Goal: Transaction & Acquisition: Subscribe to service/newsletter

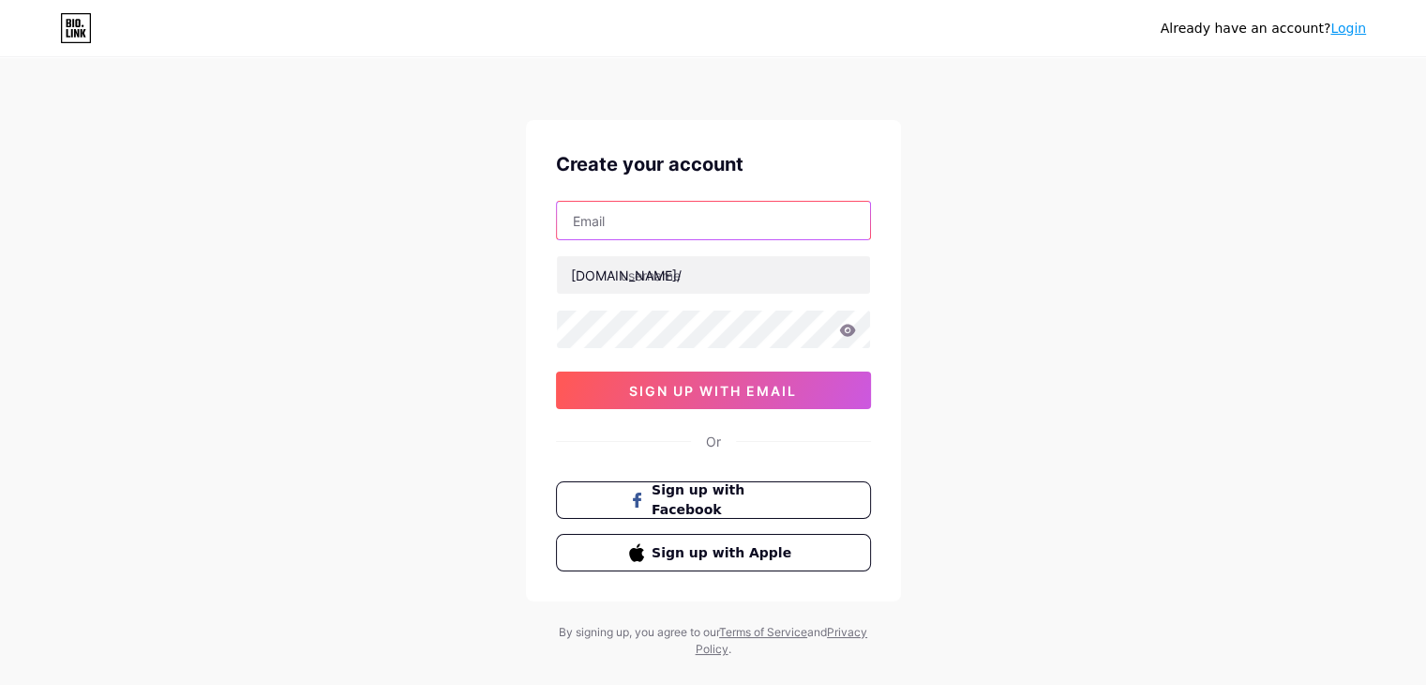
click at [657, 226] on input "text" at bounding box center [713, 221] width 313 height 38
type input "[EMAIL_ADDRESS][DOMAIN_NAME]"
click at [606, 276] on div "[DOMAIN_NAME]/" at bounding box center [626, 275] width 111 height 20
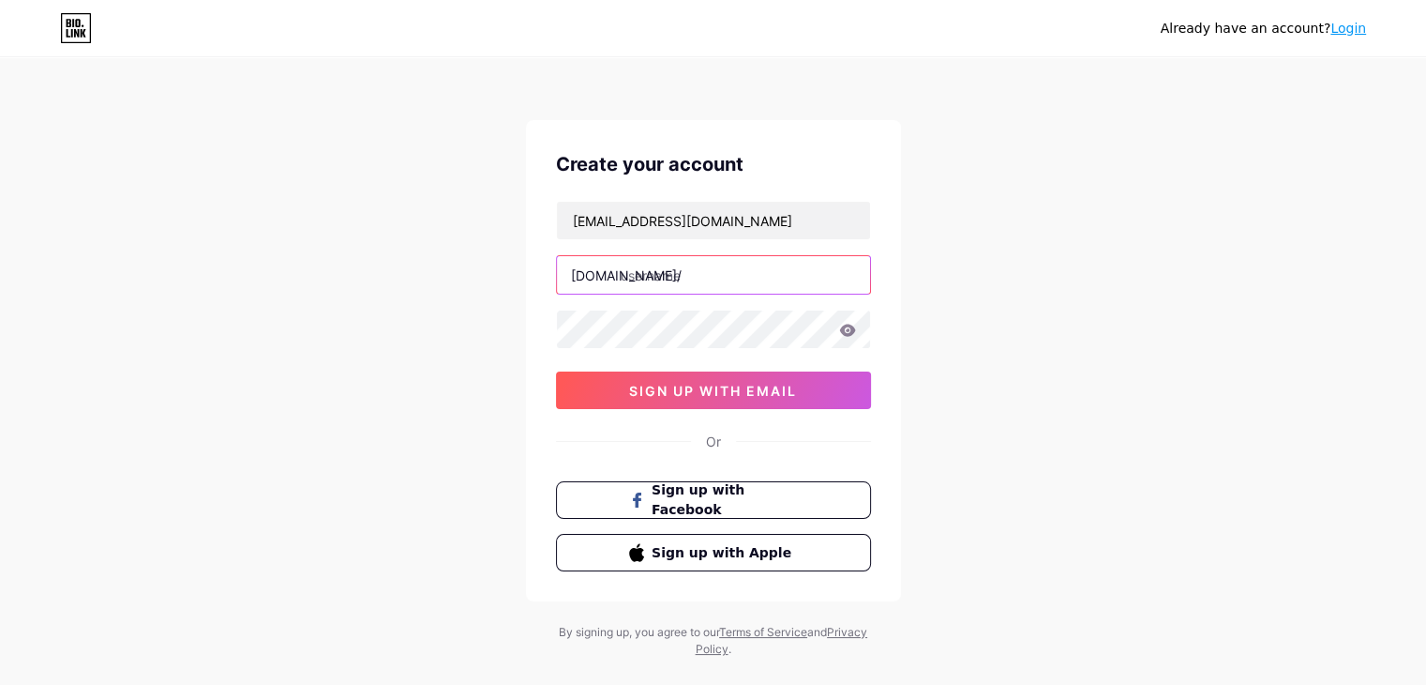
click at [660, 280] on input "text" at bounding box center [713, 275] width 313 height 38
type input "nyloncords522"
click at [845, 333] on icon at bounding box center [847, 330] width 16 height 12
click at [848, 335] on icon at bounding box center [847, 330] width 17 height 13
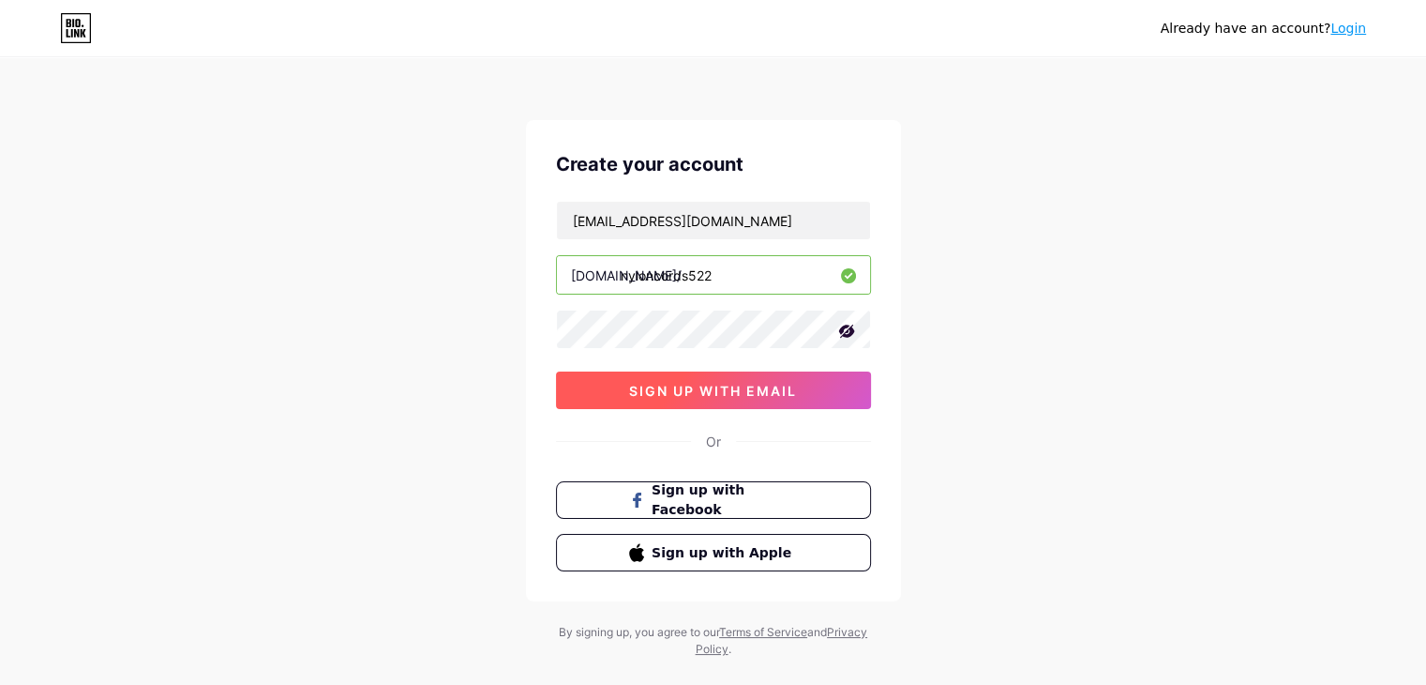
click at [723, 395] on span "sign up with email" at bounding box center [713, 391] width 168 height 16
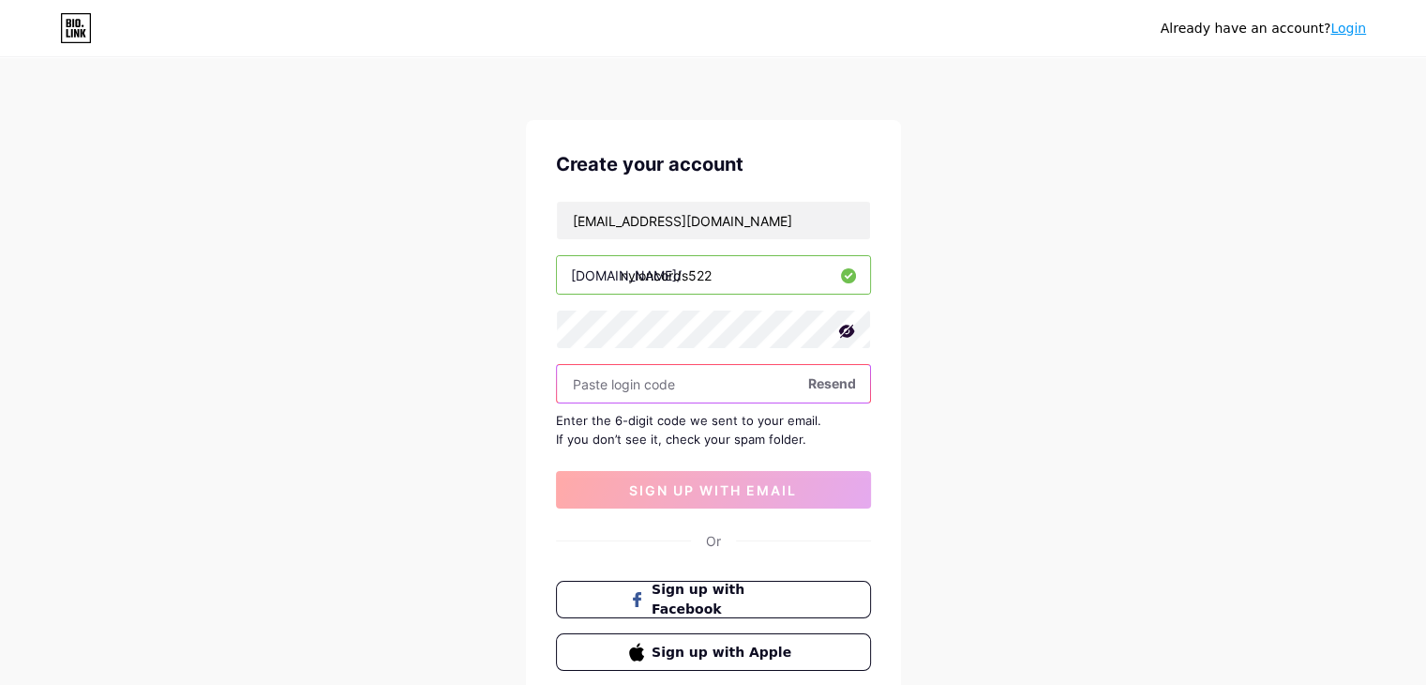
click at [689, 384] on input "text" at bounding box center [713, 384] width 313 height 38
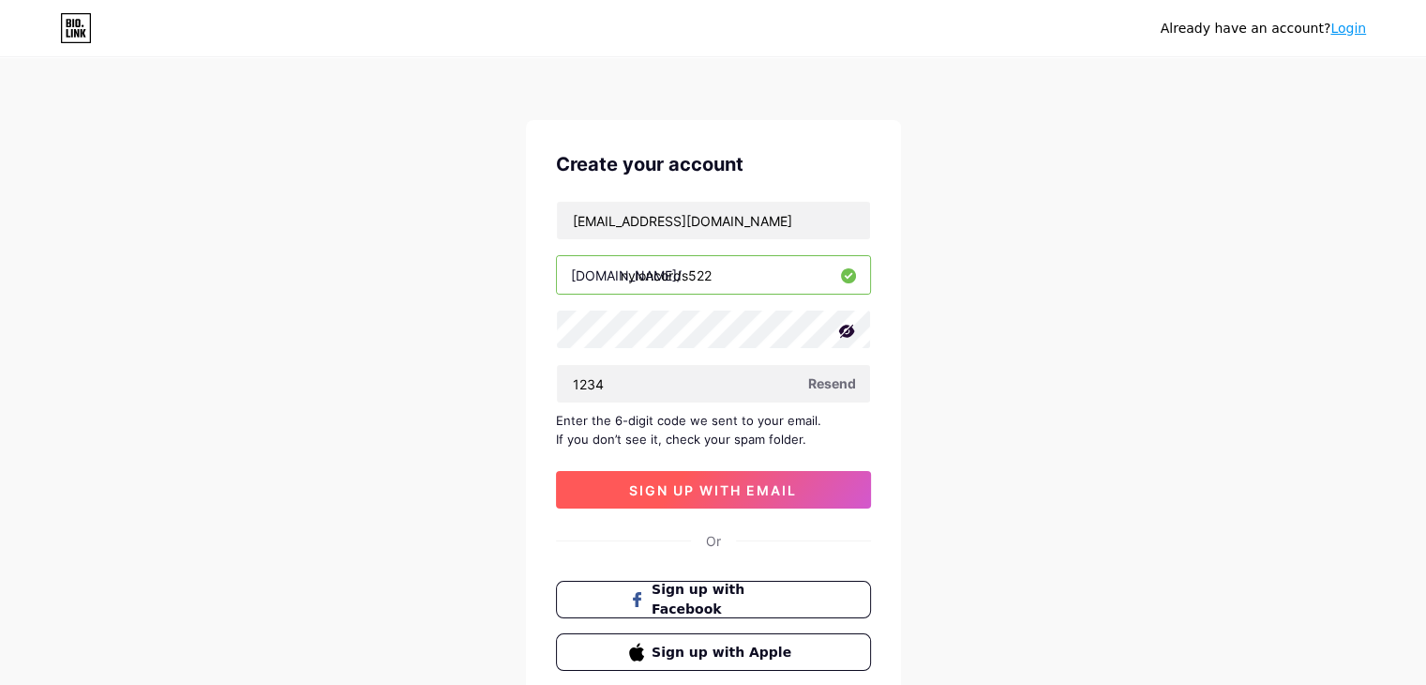
click at [750, 494] on span "sign up with email" at bounding box center [713, 490] width 168 height 16
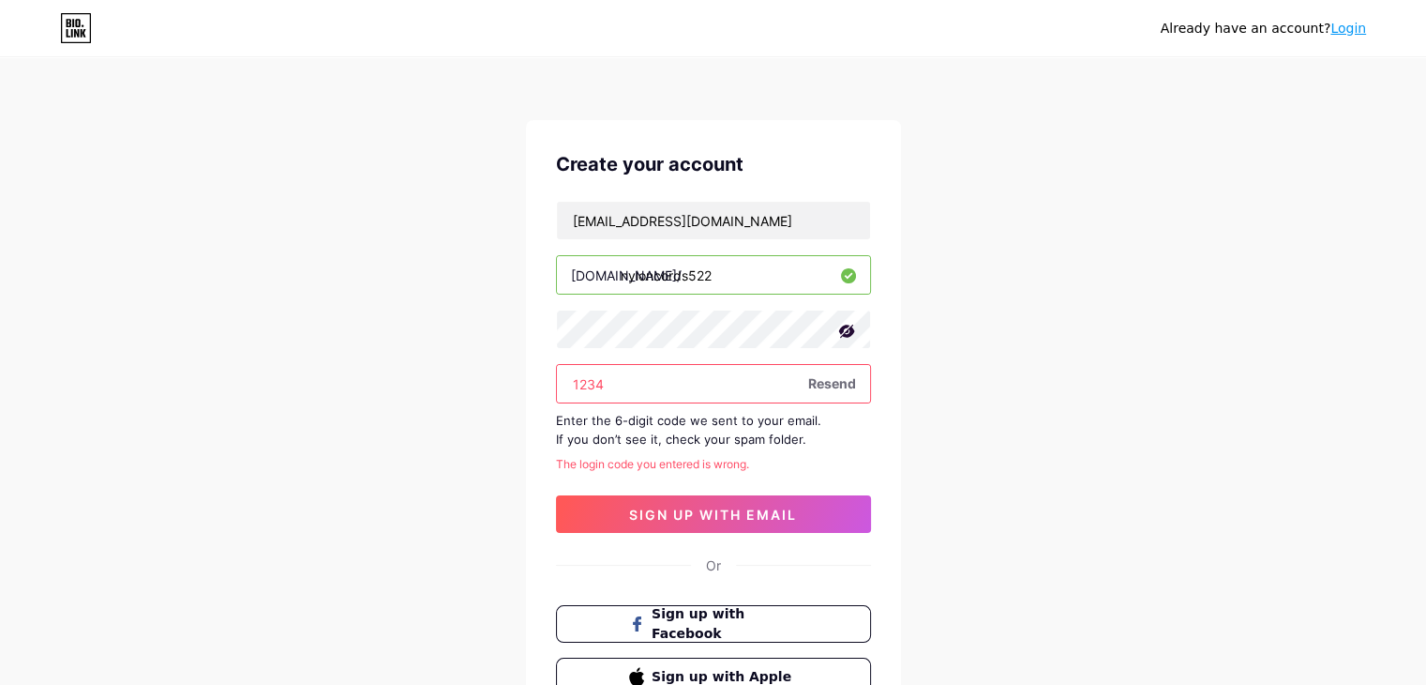
drag, startPoint x: 641, startPoint y: 384, endPoint x: 533, endPoint y: 387, distance: 108.8
click at [533, 387] on div "Create your account polyestercords552@gmail.com bio.link/ nyloncords522 1234 Re…" at bounding box center [713, 422] width 375 height 605
paste input "596967"
type input "596967"
click at [674, 516] on span "sign up with email" at bounding box center [713, 514] width 168 height 16
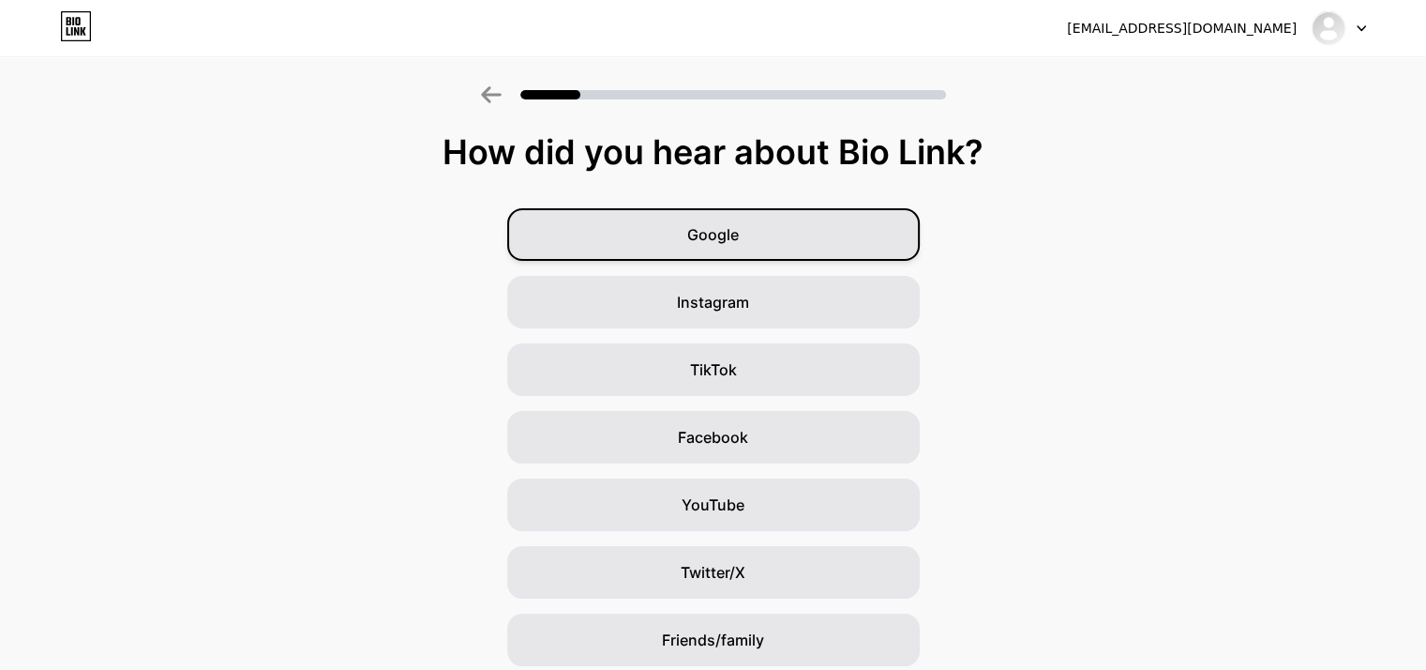
click at [766, 238] on div "Google" at bounding box center [713, 234] width 413 height 53
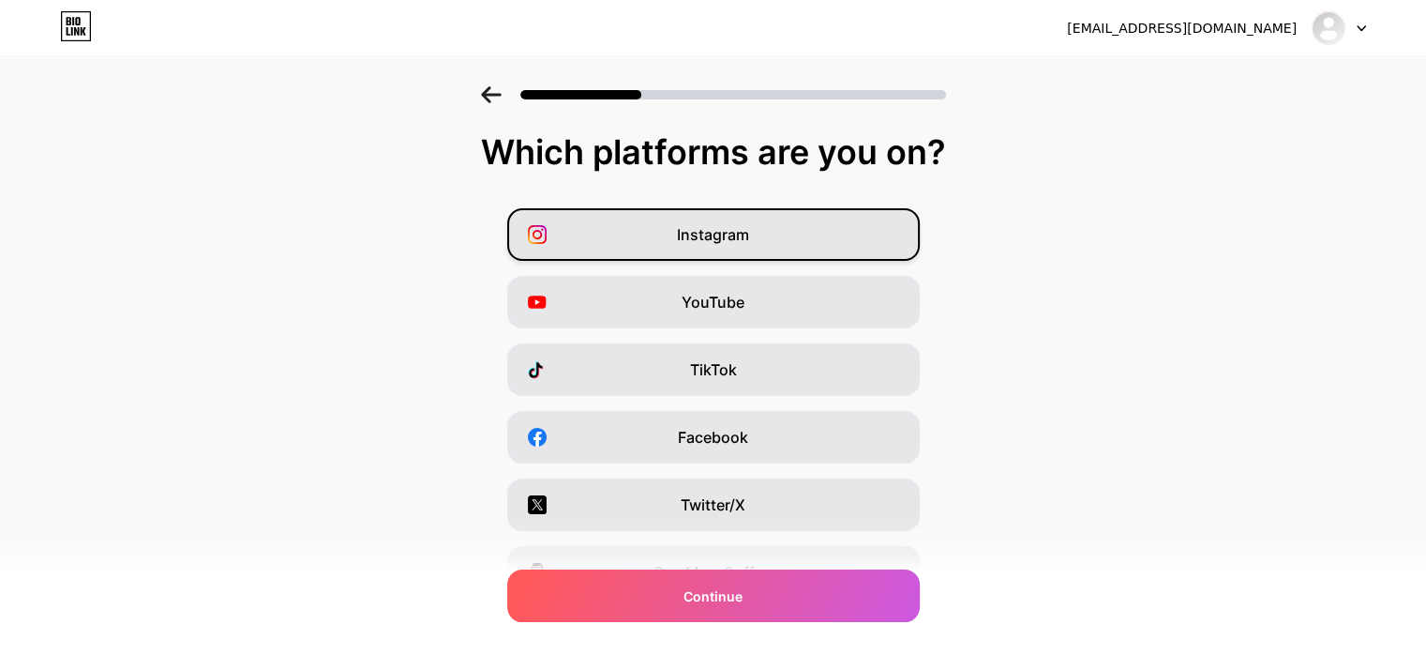
click at [739, 250] on div "Instagram" at bounding box center [713, 234] width 413 height 53
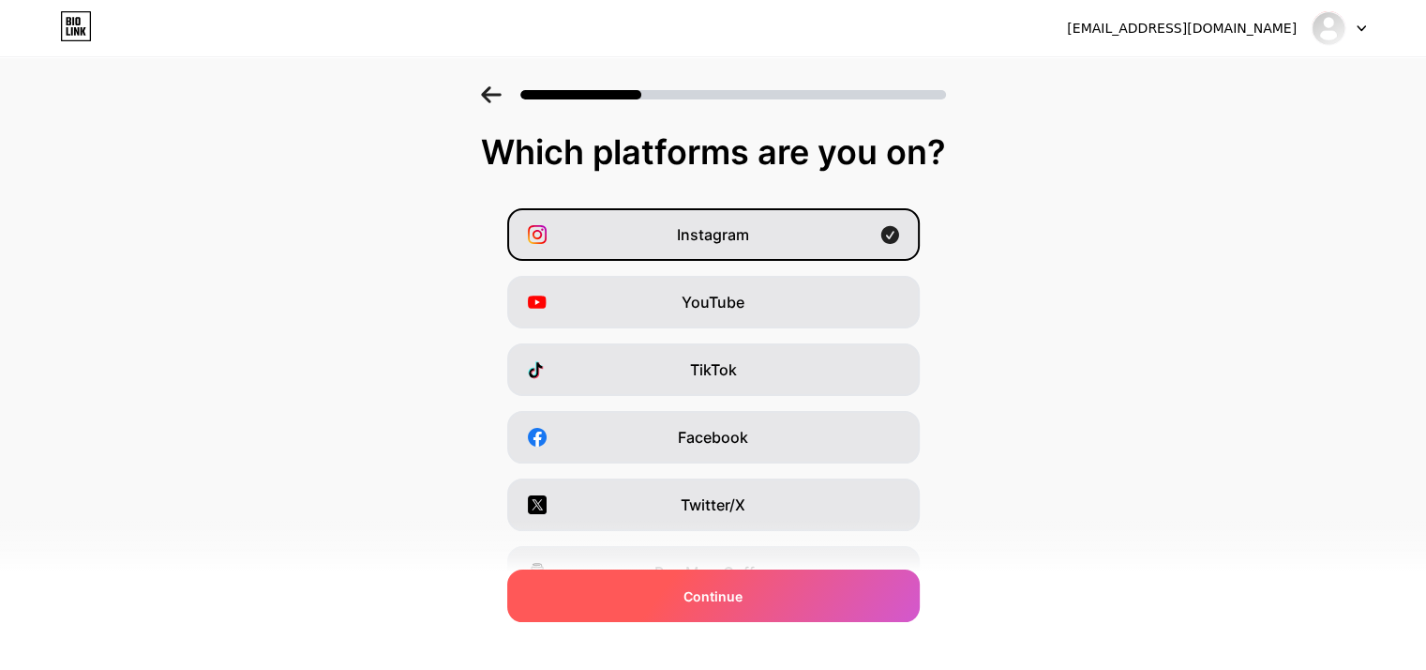
click at [750, 594] on div "Continue" at bounding box center [713, 595] width 413 height 53
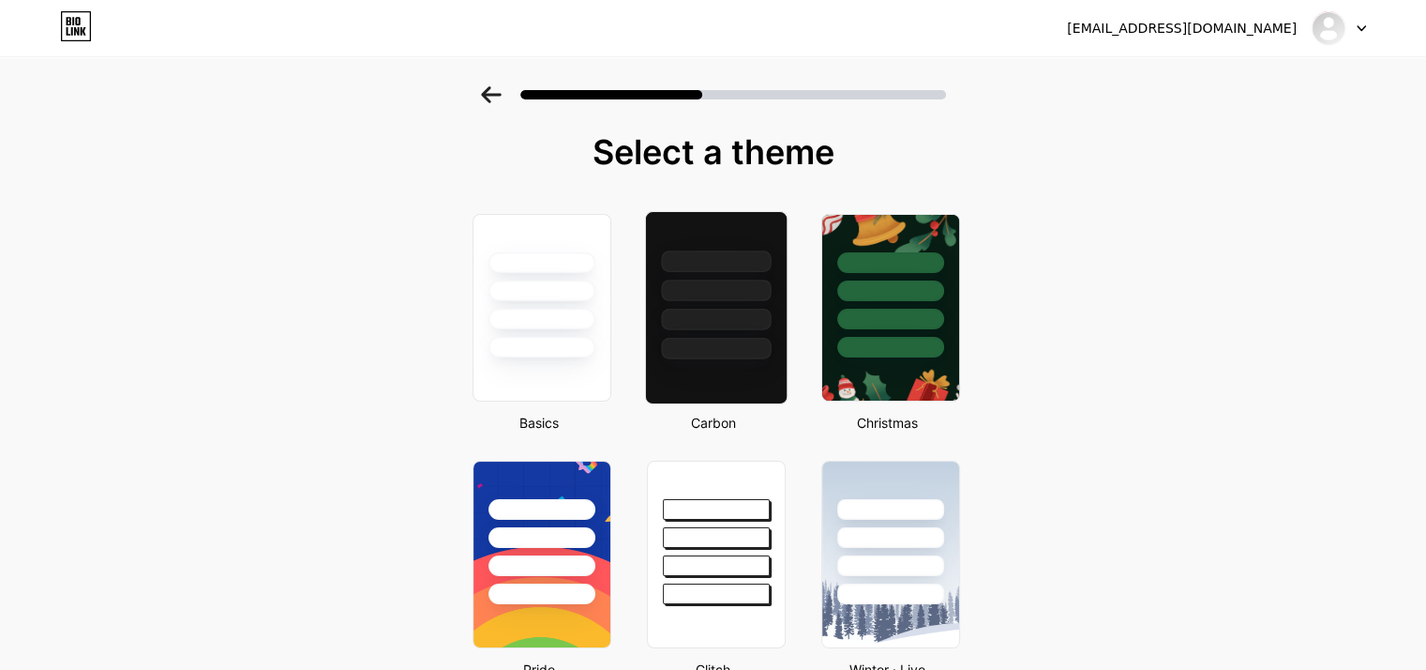
click at [720, 380] on div at bounding box center [715, 307] width 143 height 193
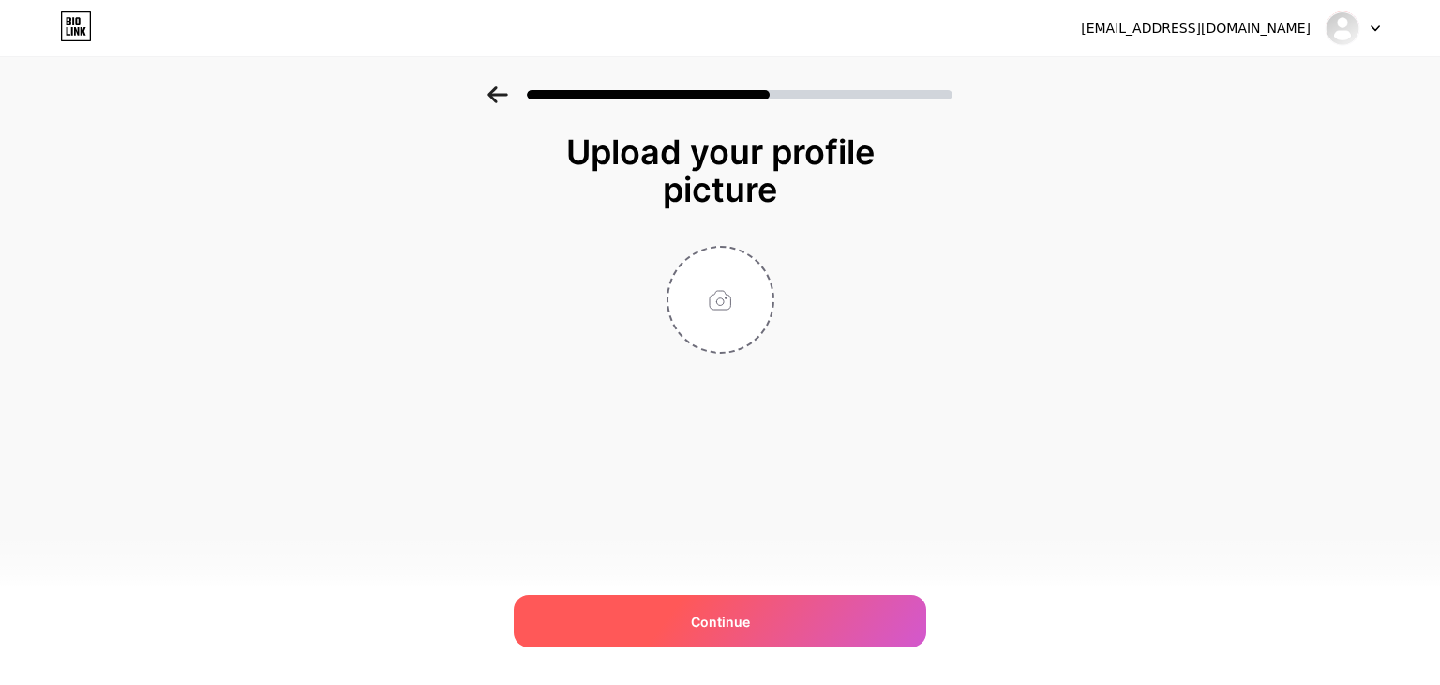
click at [716, 620] on span "Continue" at bounding box center [720, 621] width 59 height 20
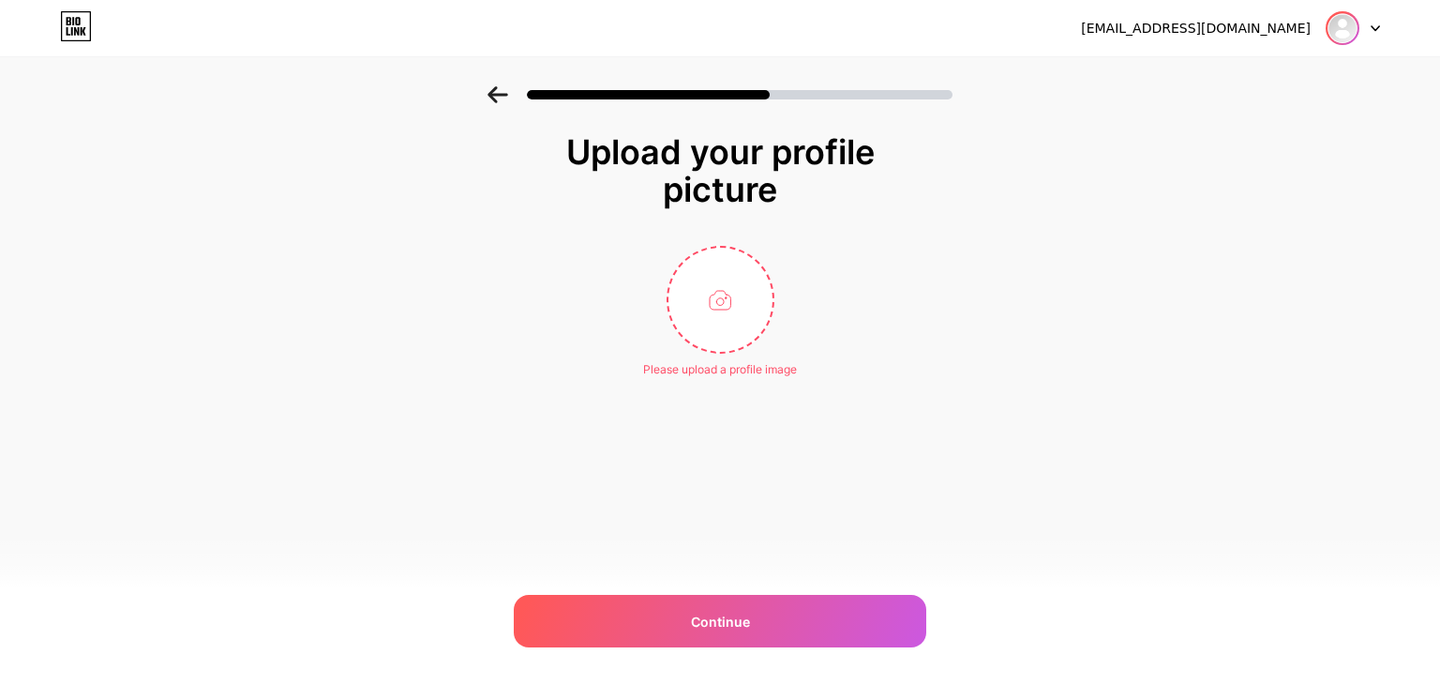
click at [1339, 33] on img at bounding box center [1343, 28] width 30 height 30
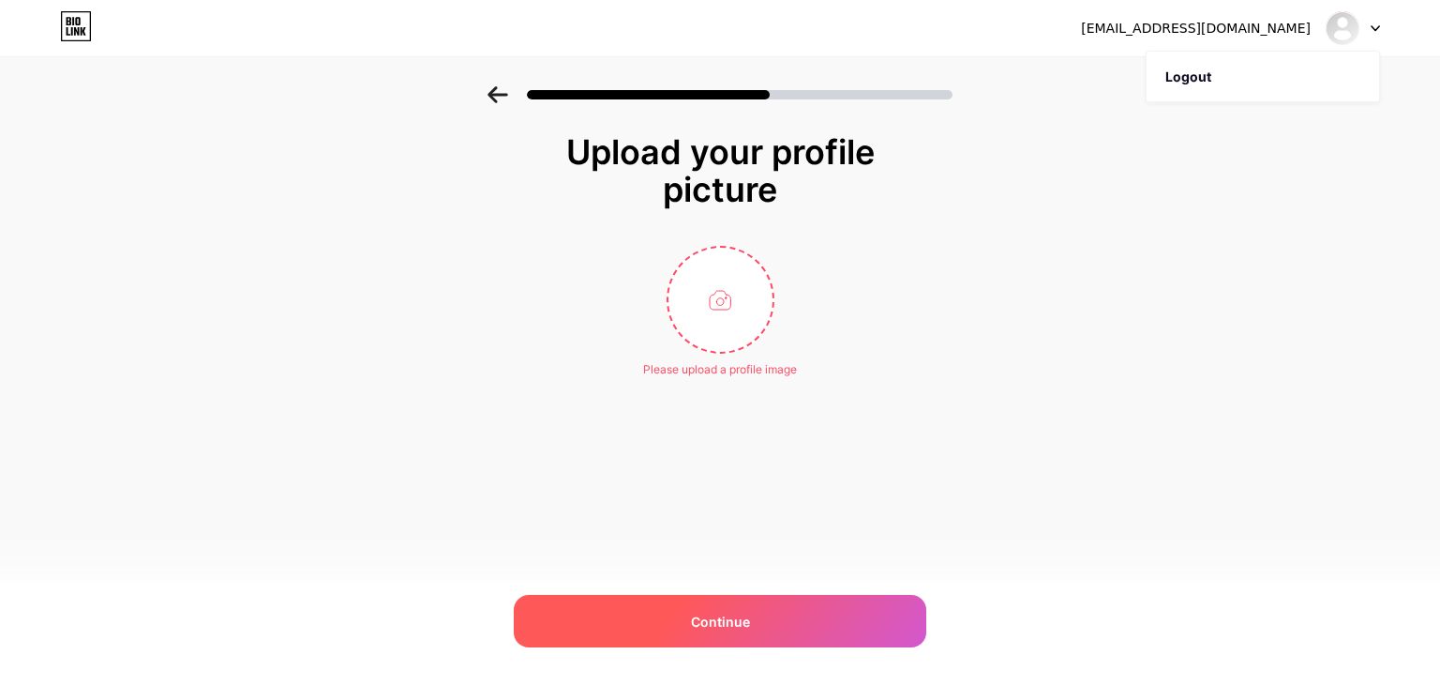
click at [724, 616] on span "Continue" at bounding box center [720, 621] width 59 height 20
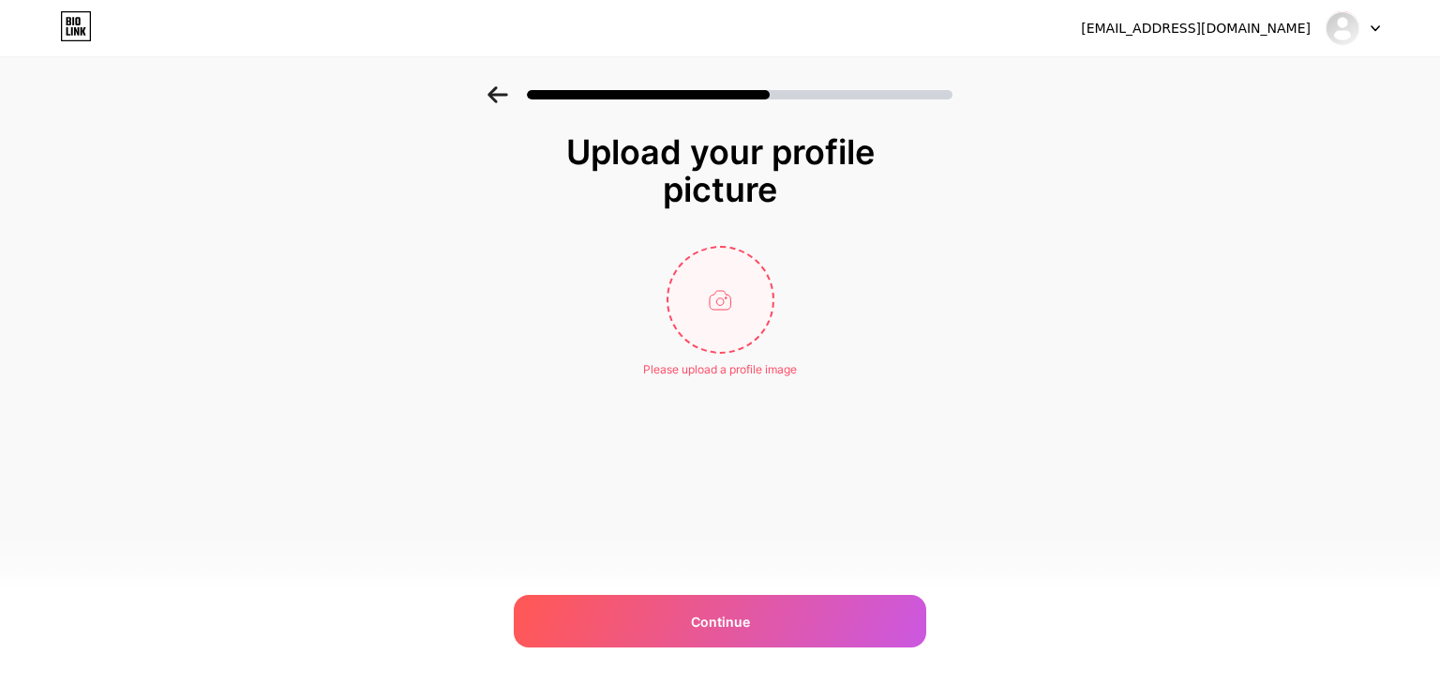
click at [724, 292] on input "file" at bounding box center [721, 300] width 104 height 104
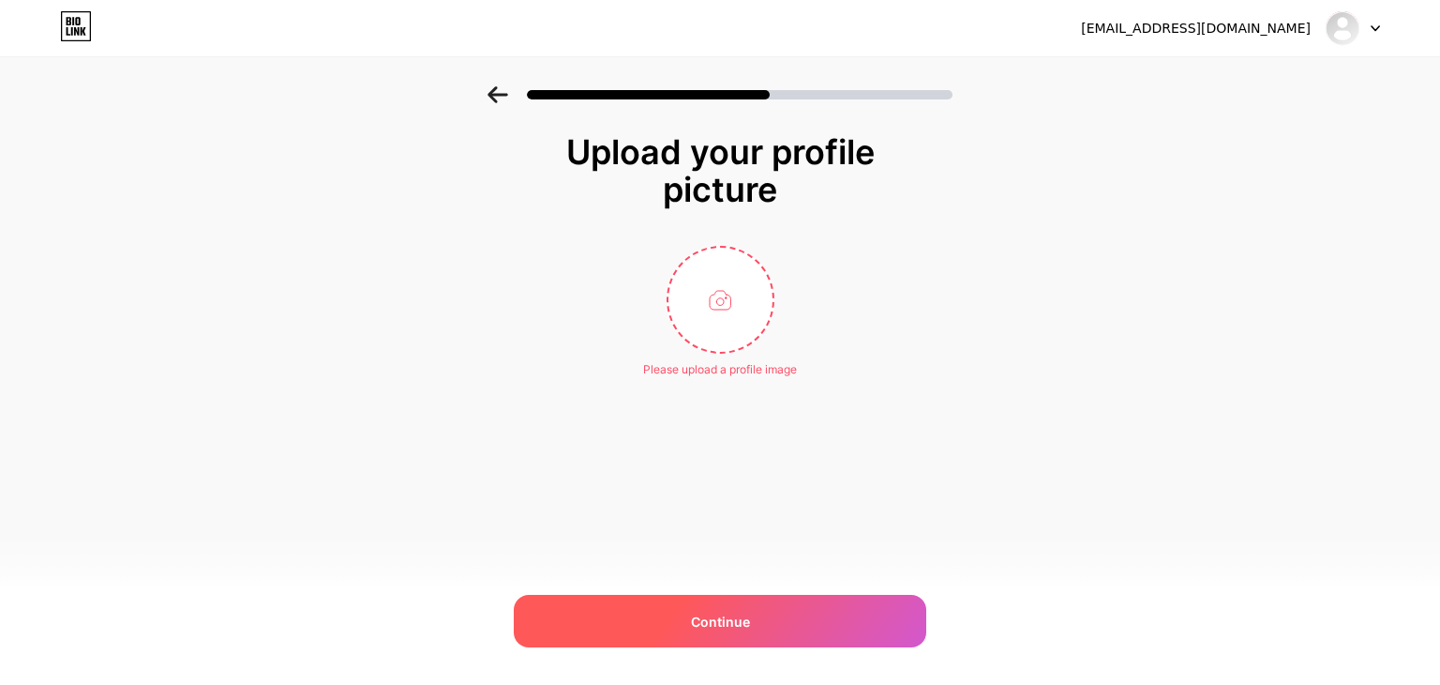
click at [734, 623] on span "Continue" at bounding box center [720, 621] width 59 height 20
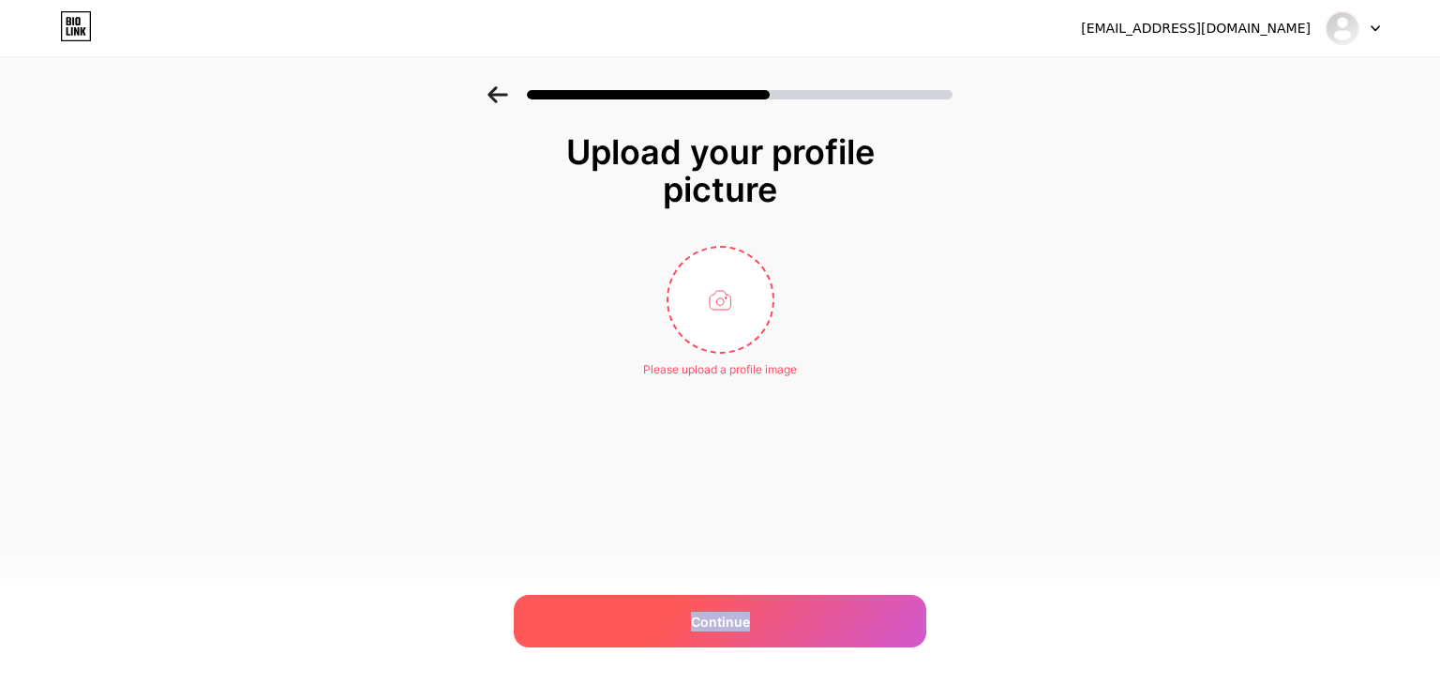
click at [698, 613] on span "Continue" at bounding box center [720, 621] width 59 height 20
click at [763, 610] on div "Continue" at bounding box center [720, 621] width 413 height 53
click at [762, 610] on div "Continue" at bounding box center [720, 621] width 413 height 53
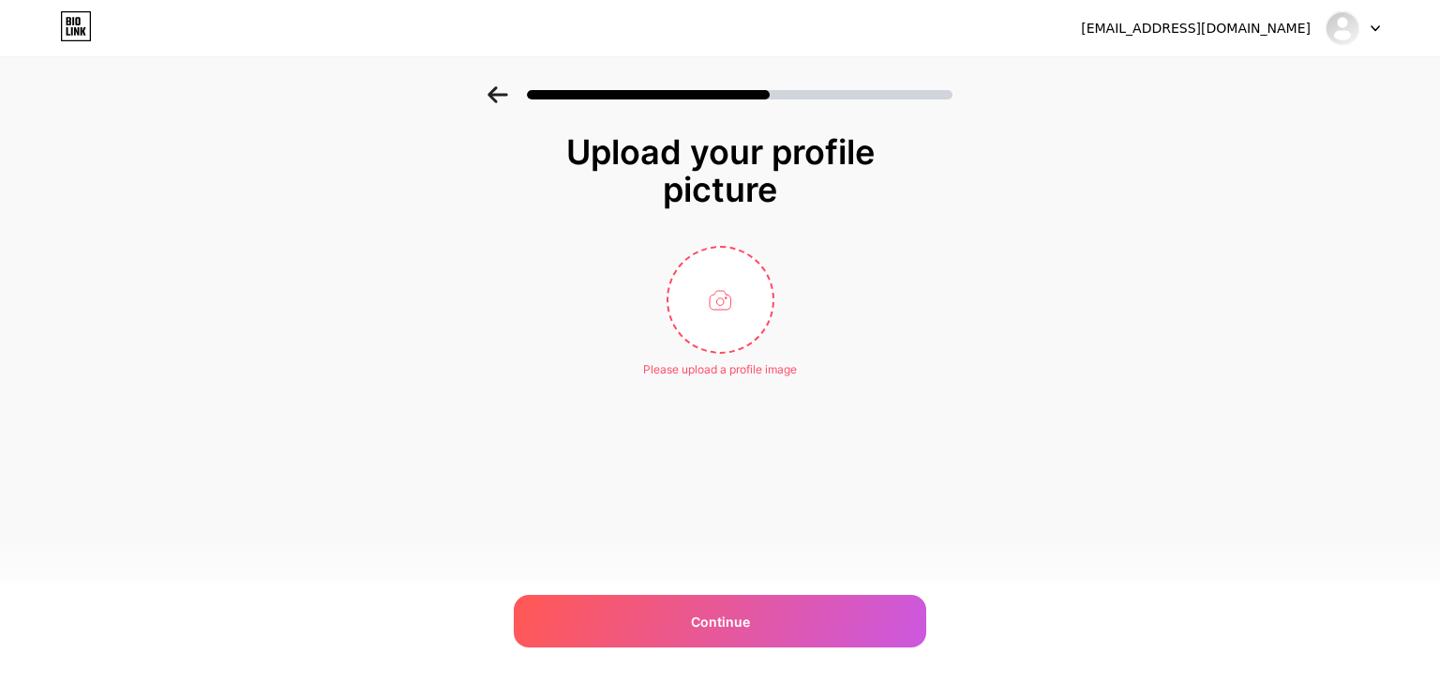
click at [490, 98] on icon at bounding box center [498, 94] width 21 height 17
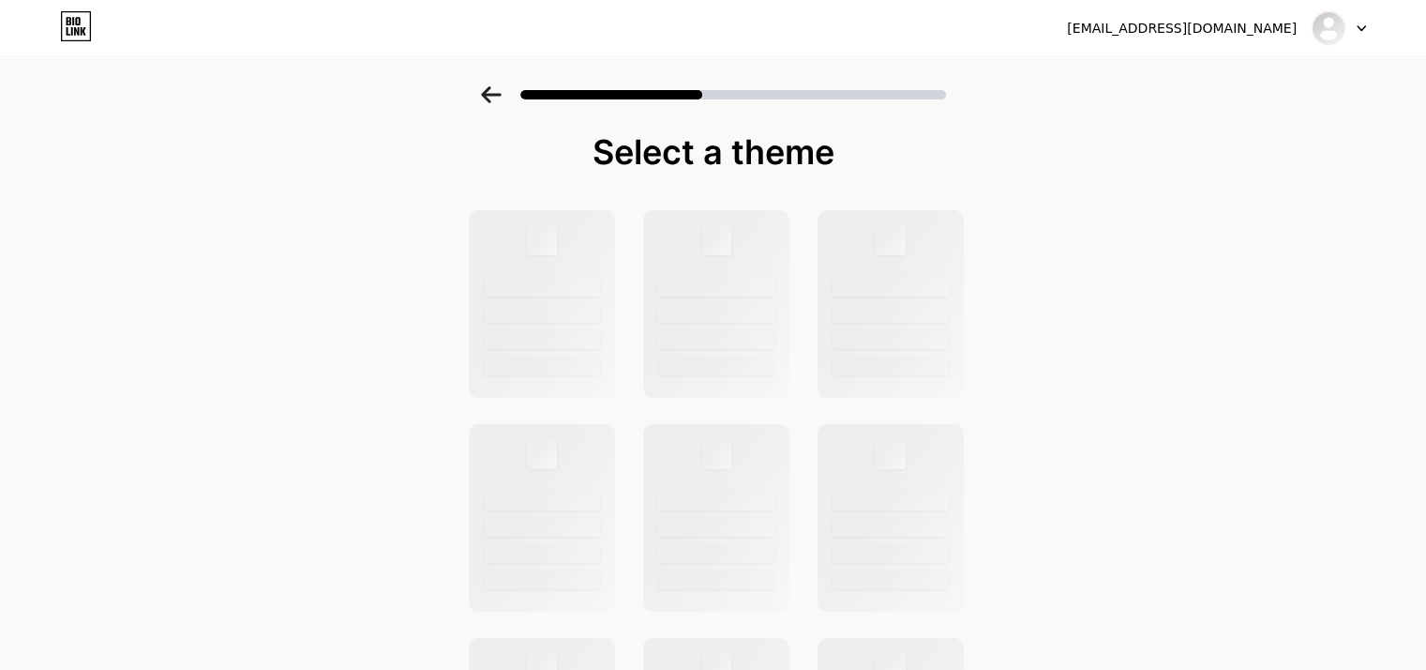
click at [490, 98] on icon at bounding box center [491, 94] width 21 height 17
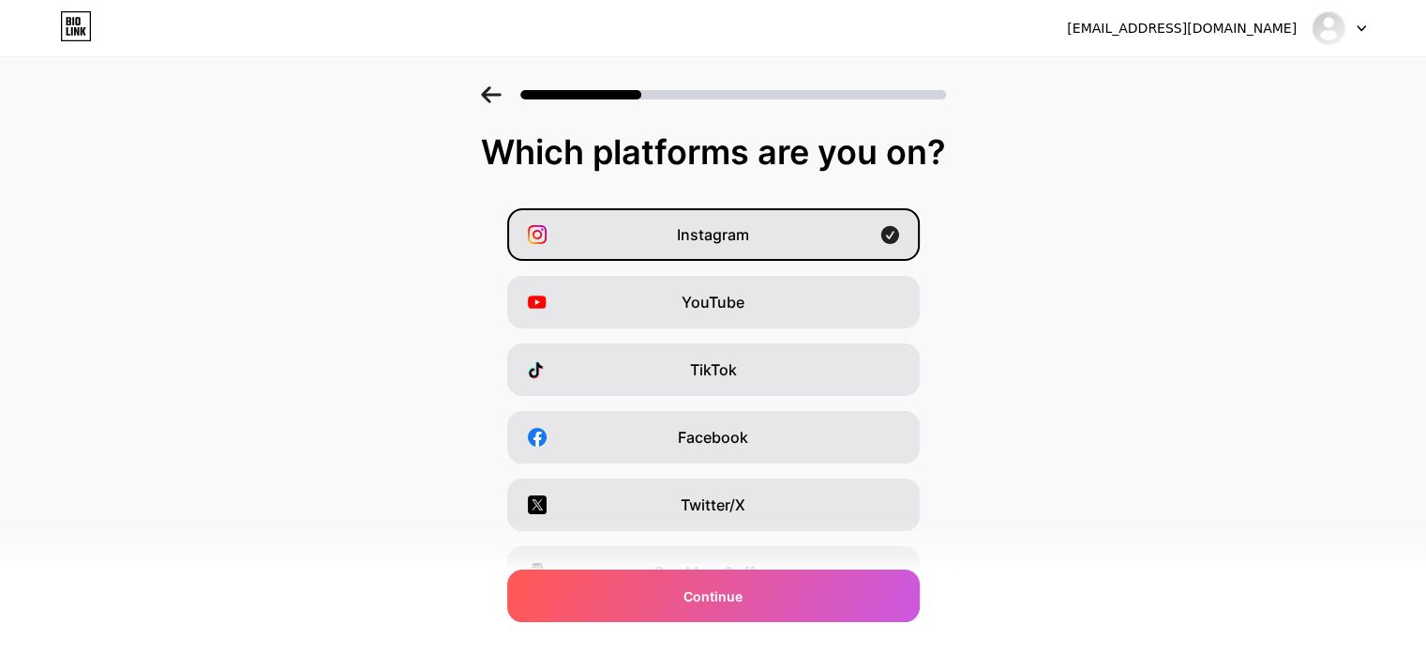
click at [487, 95] on div at bounding box center [713, 89] width 1426 height 66
click at [490, 94] on icon at bounding box center [491, 94] width 20 height 17
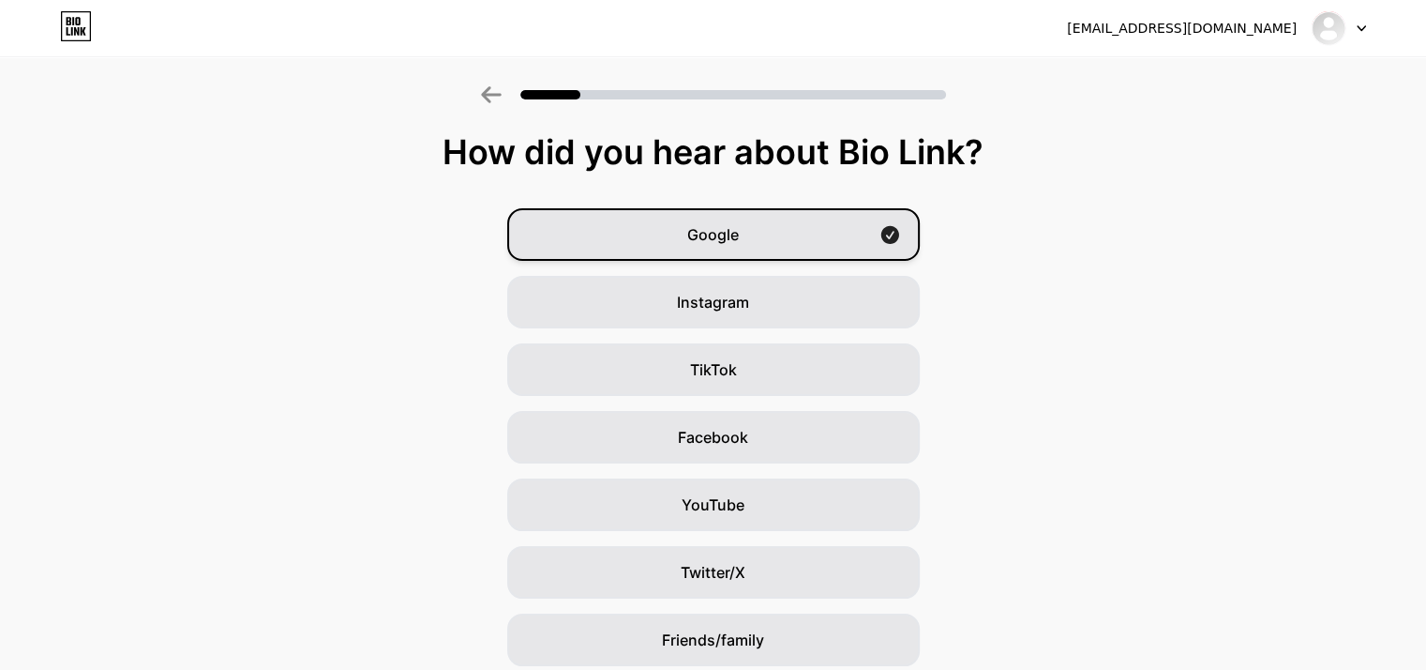
click at [713, 249] on div "Google" at bounding box center [713, 234] width 413 height 53
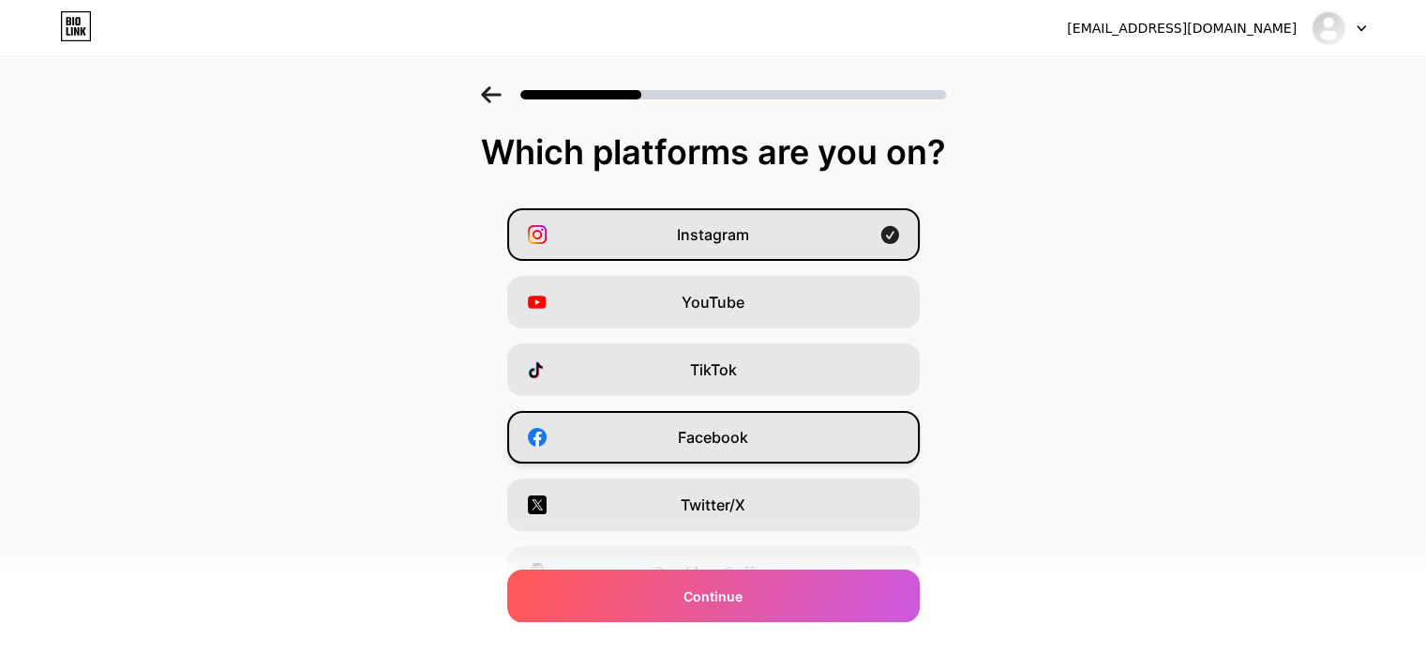
scroll to position [233, 0]
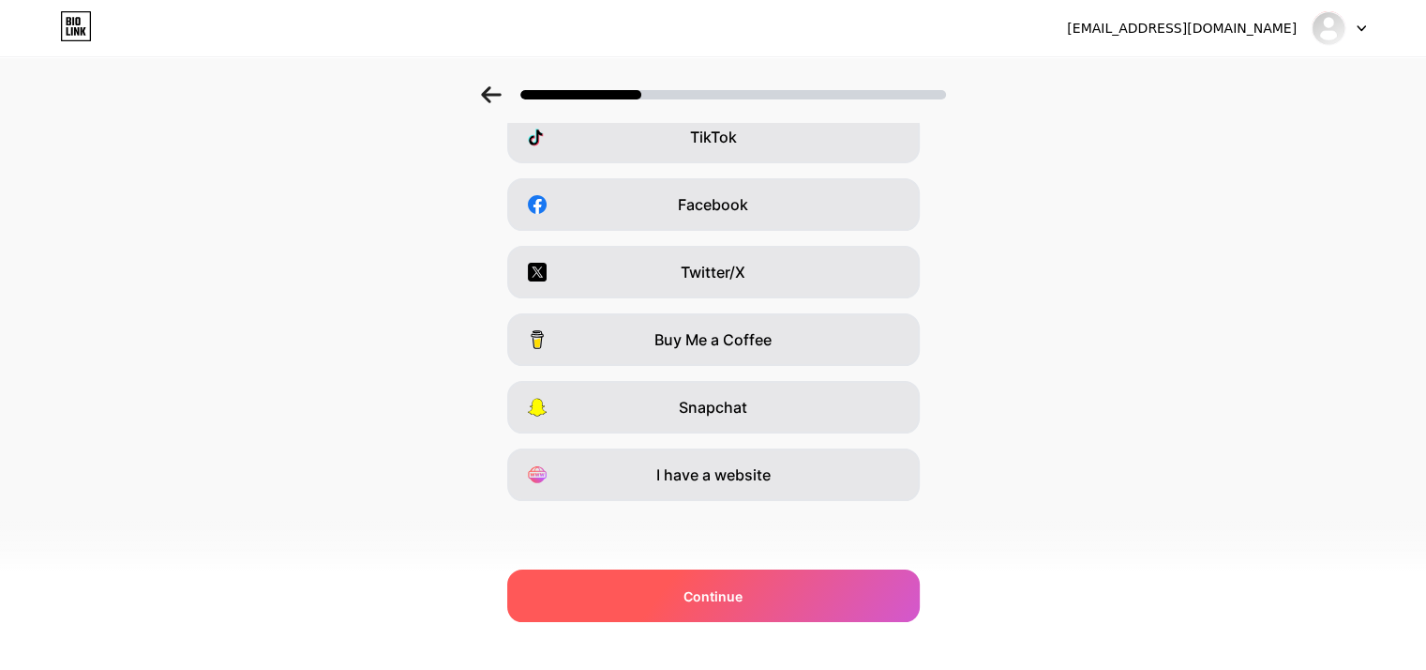
click at [728, 594] on span "Continue" at bounding box center [713, 596] width 59 height 20
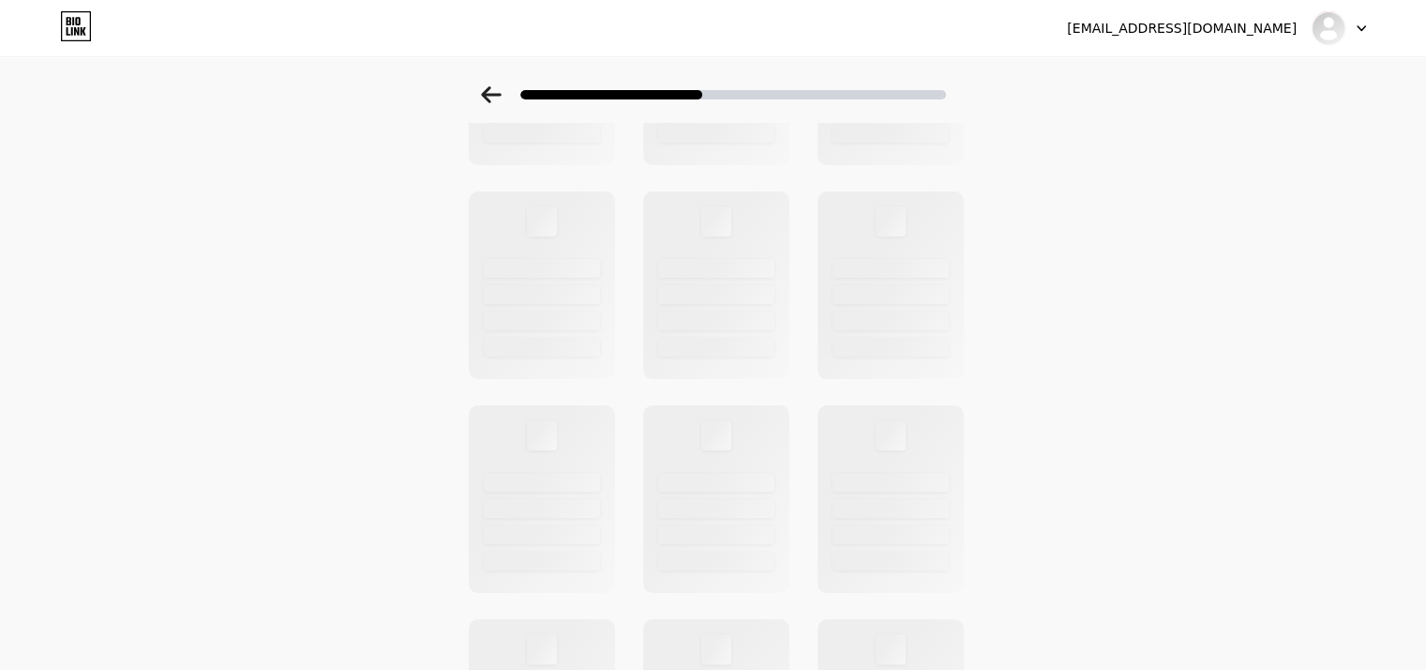
scroll to position [0, 0]
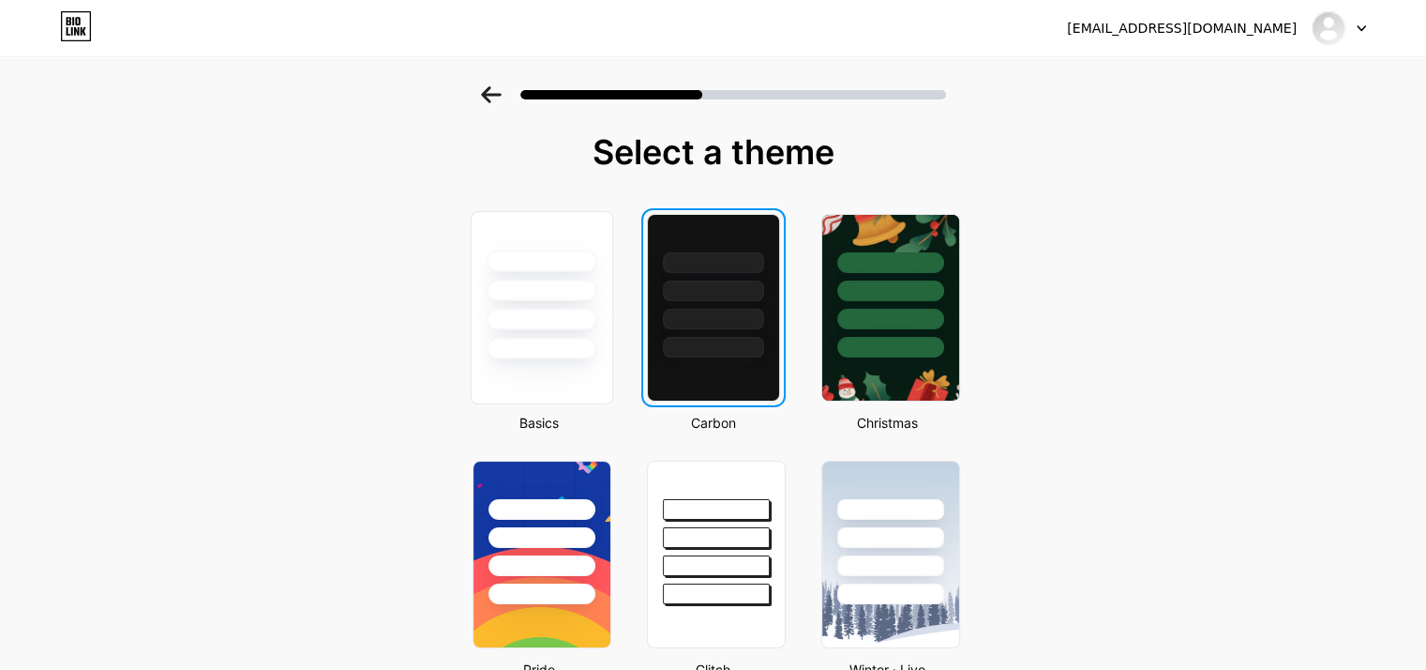
click at [559, 359] on div at bounding box center [541, 307] width 143 height 193
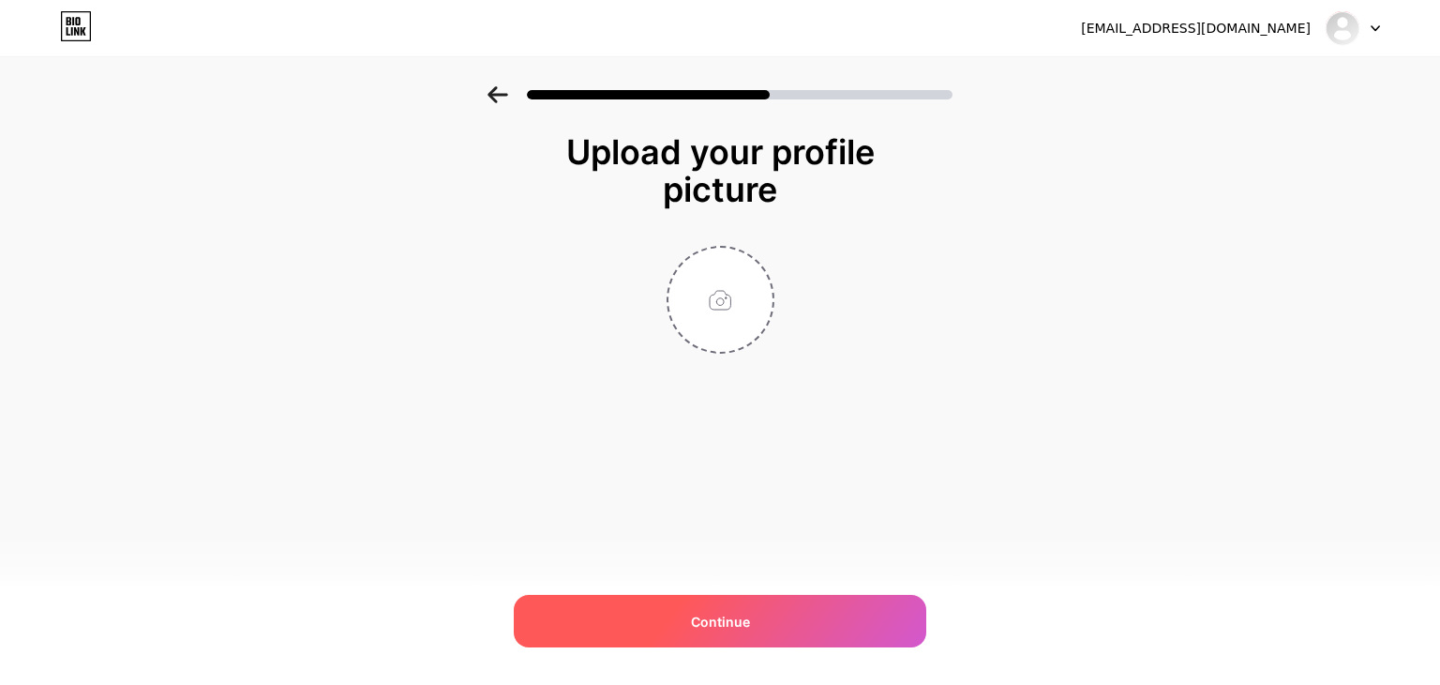
click at [745, 618] on span "Continue" at bounding box center [720, 621] width 59 height 20
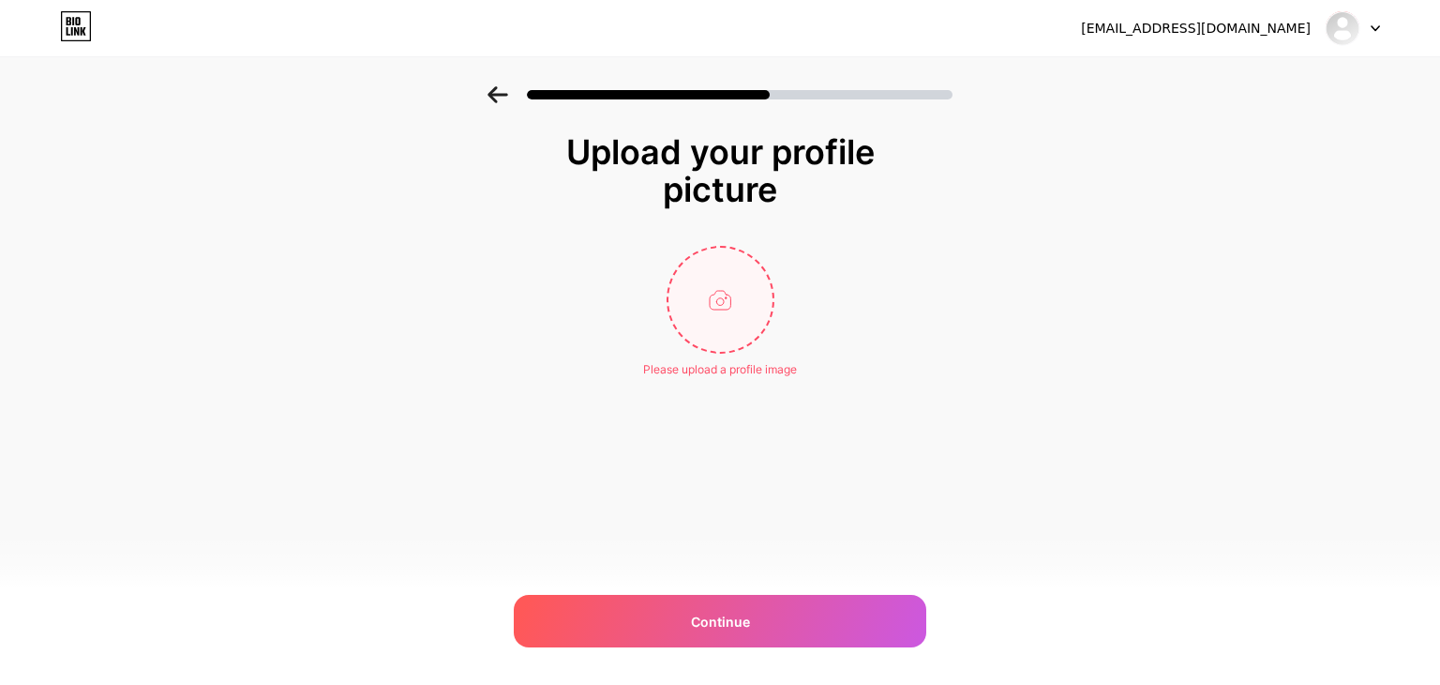
click at [720, 331] on input "file" at bounding box center [721, 300] width 104 height 104
type input "C:\fakepath\WhatsApp Image 2025-10-06 at 3.21.34 PM.jpeg"
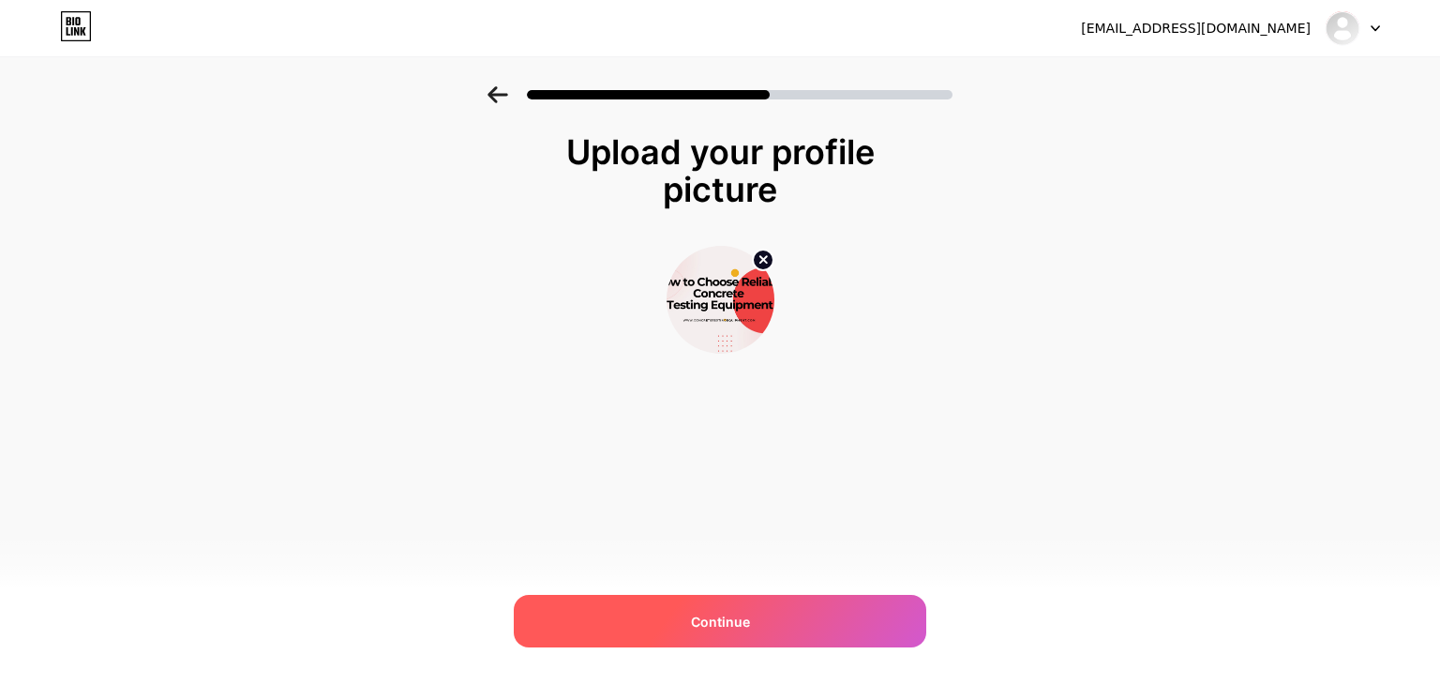
click at [671, 635] on div "Continue" at bounding box center [720, 621] width 413 height 53
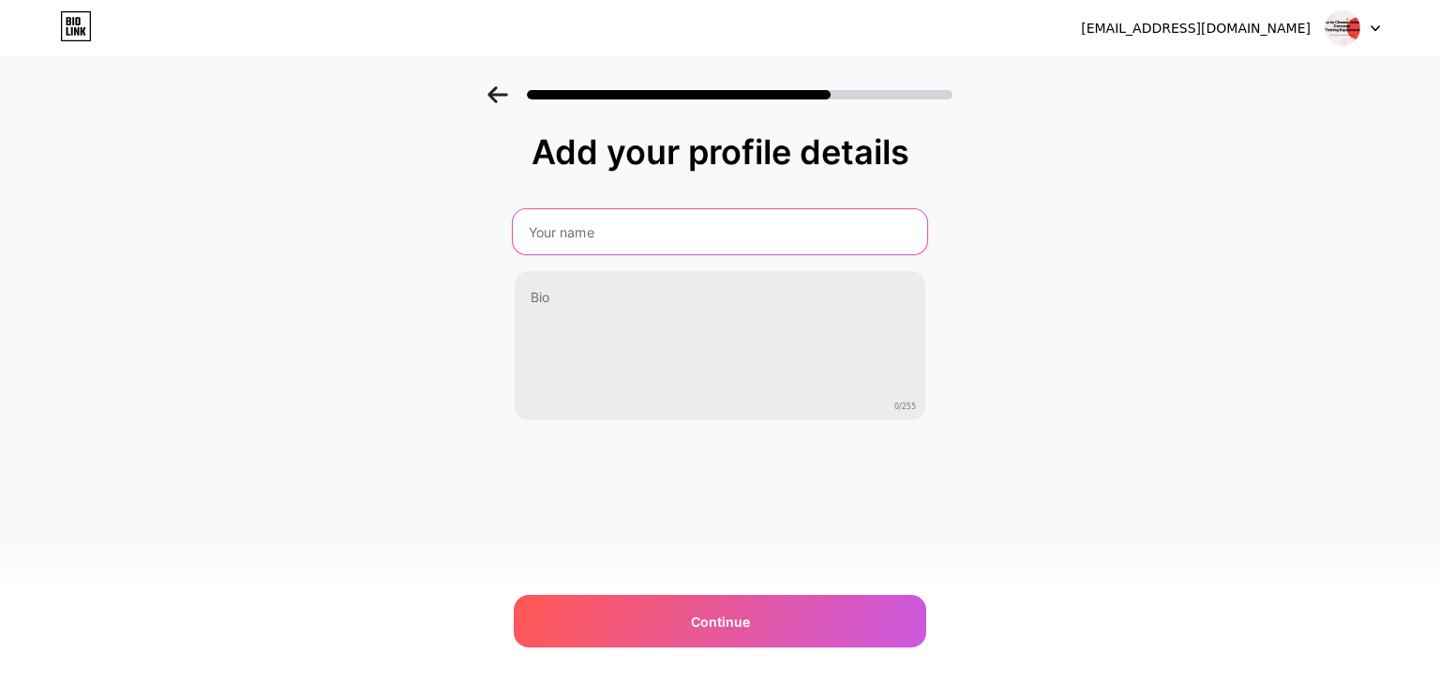
click at [581, 232] on input "text" at bounding box center [720, 231] width 415 height 45
type input "Nylon Cords Manufacturer"
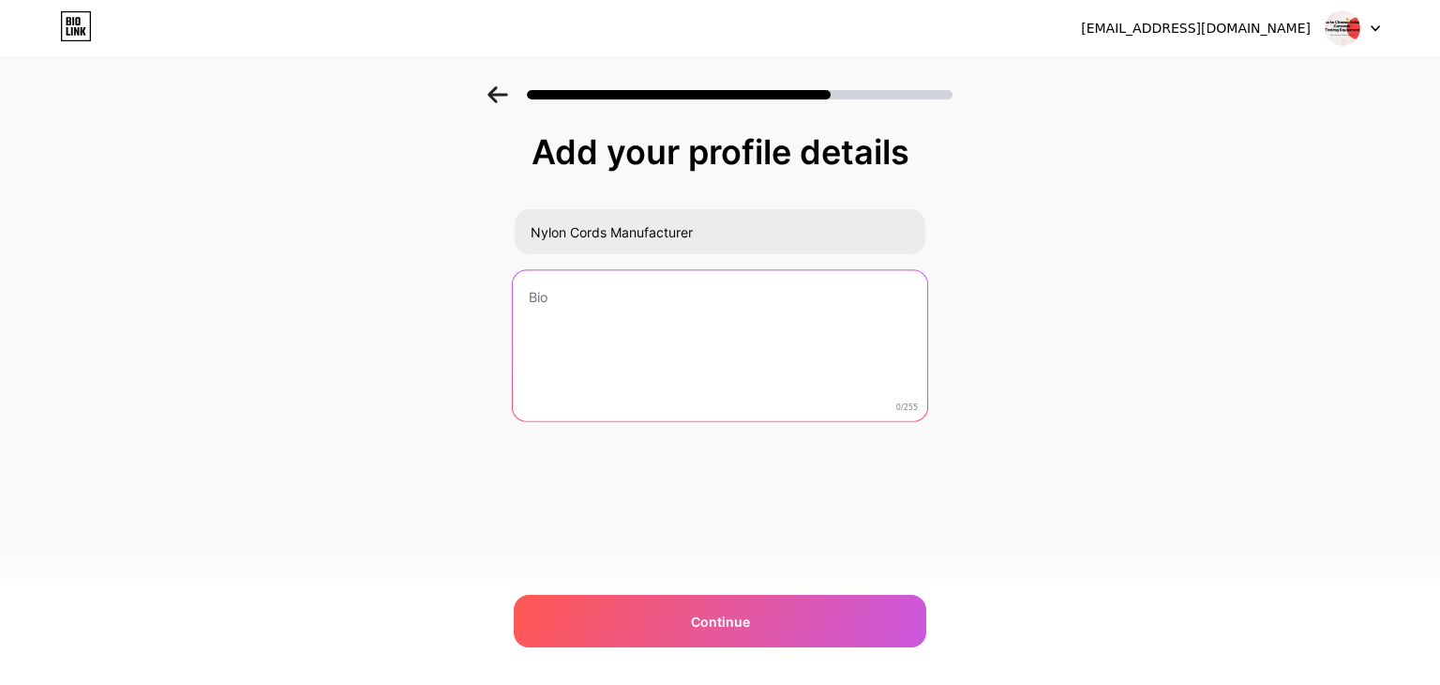
click at [596, 299] on textarea at bounding box center [720, 346] width 415 height 153
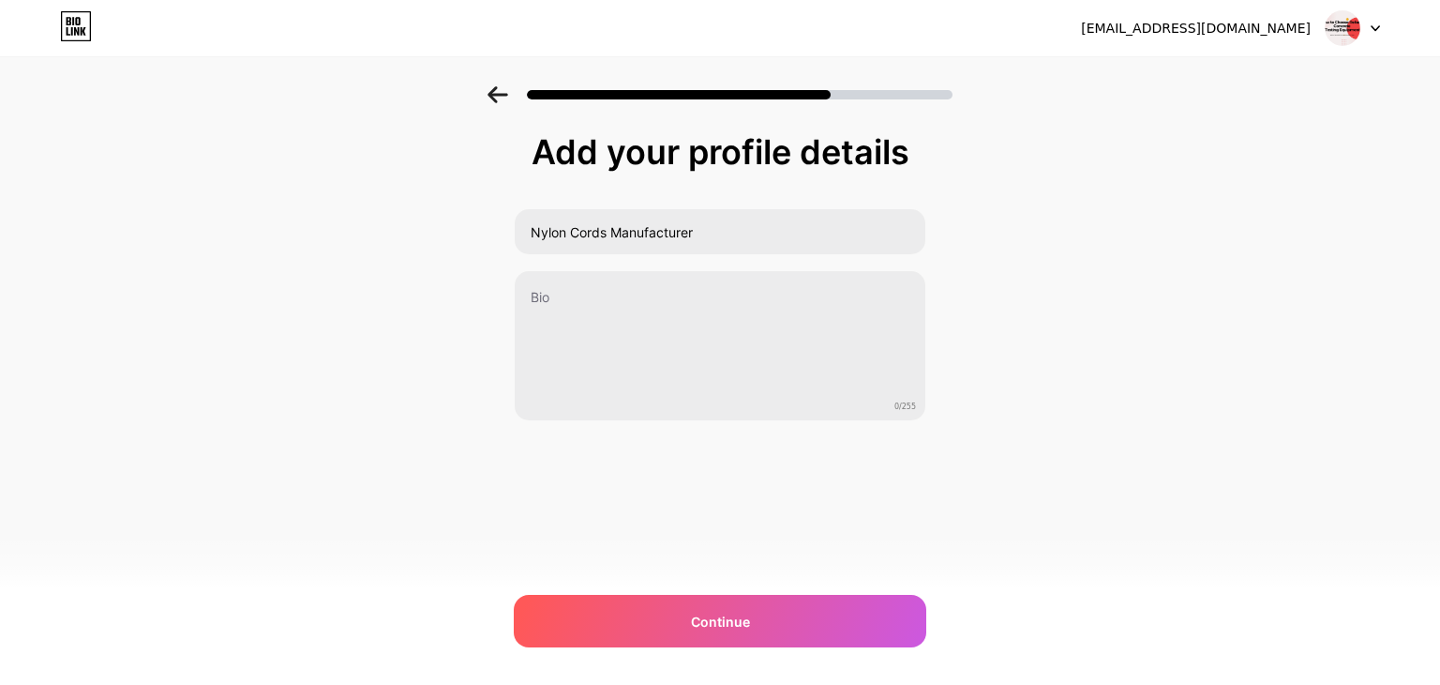
click at [490, 93] on icon at bounding box center [498, 94] width 20 height 17
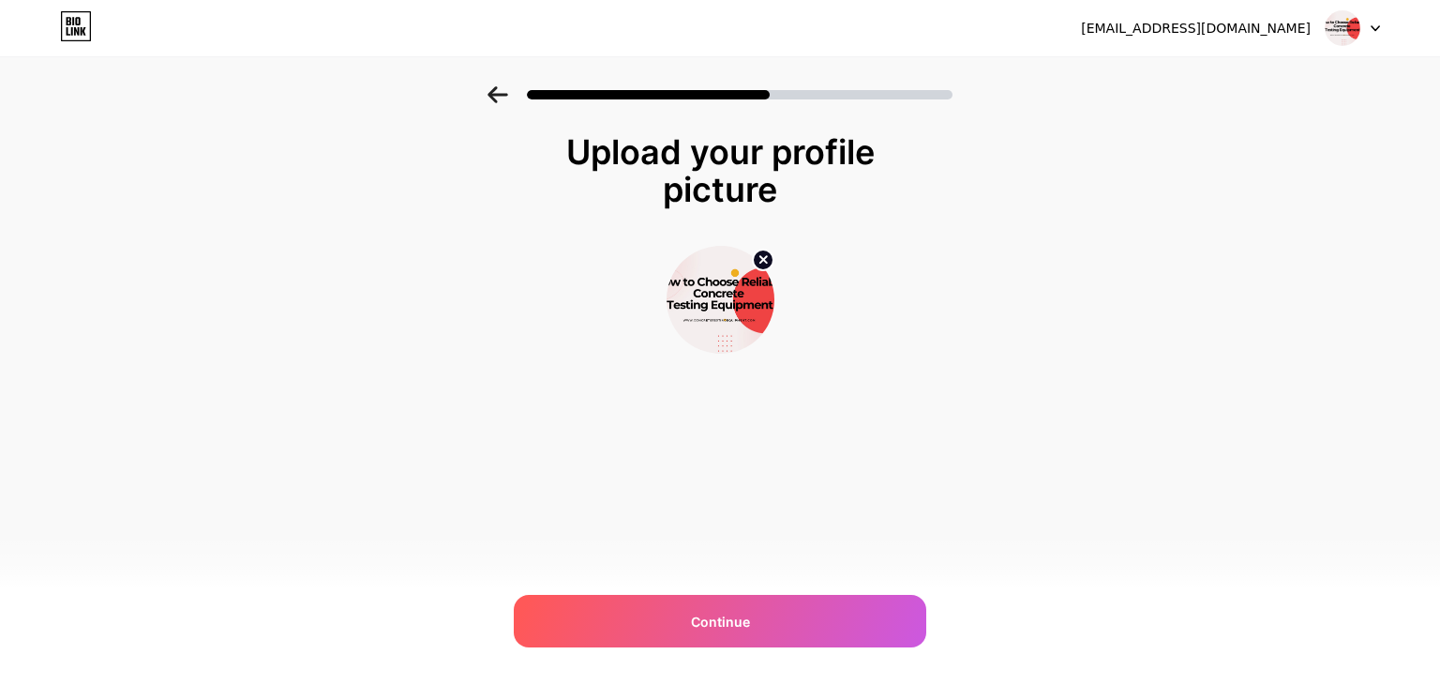
click at [490, 93] on icon at bounding box center [498, 94] width 20 height 17
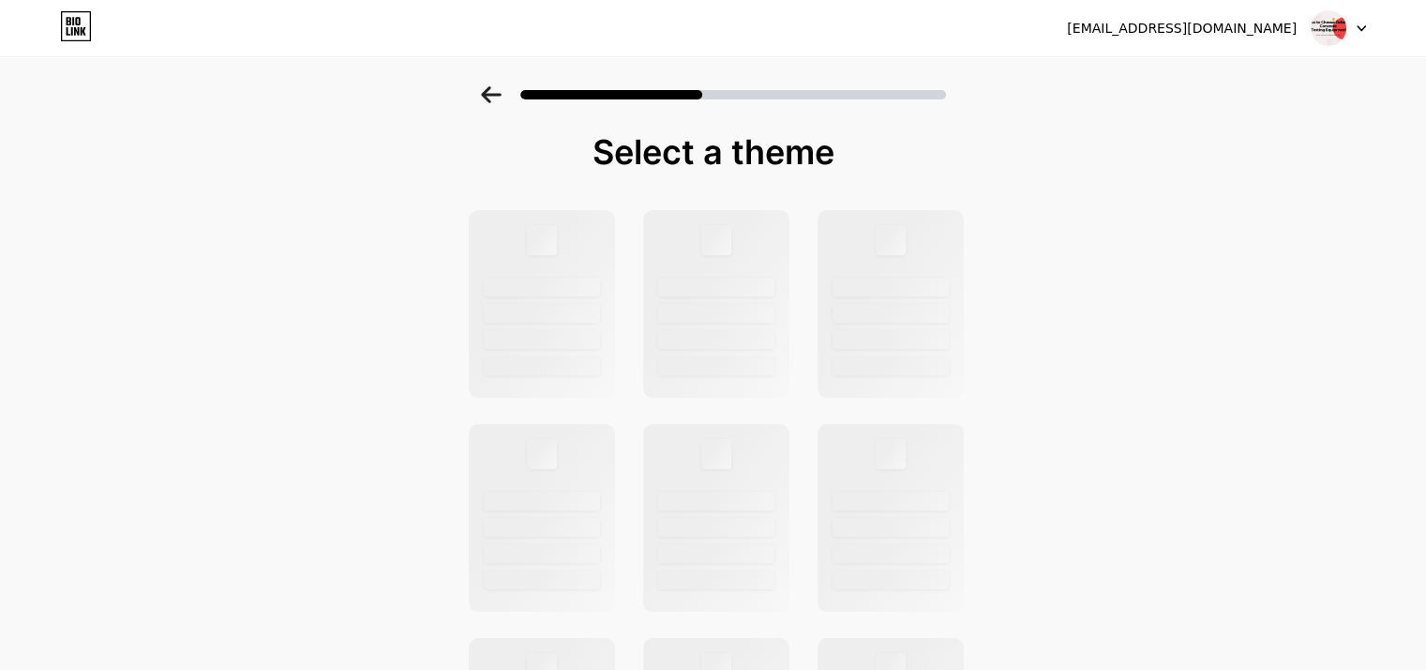
click at [491, 98] on icon at bounding box center [491, 94] width 20 height 17
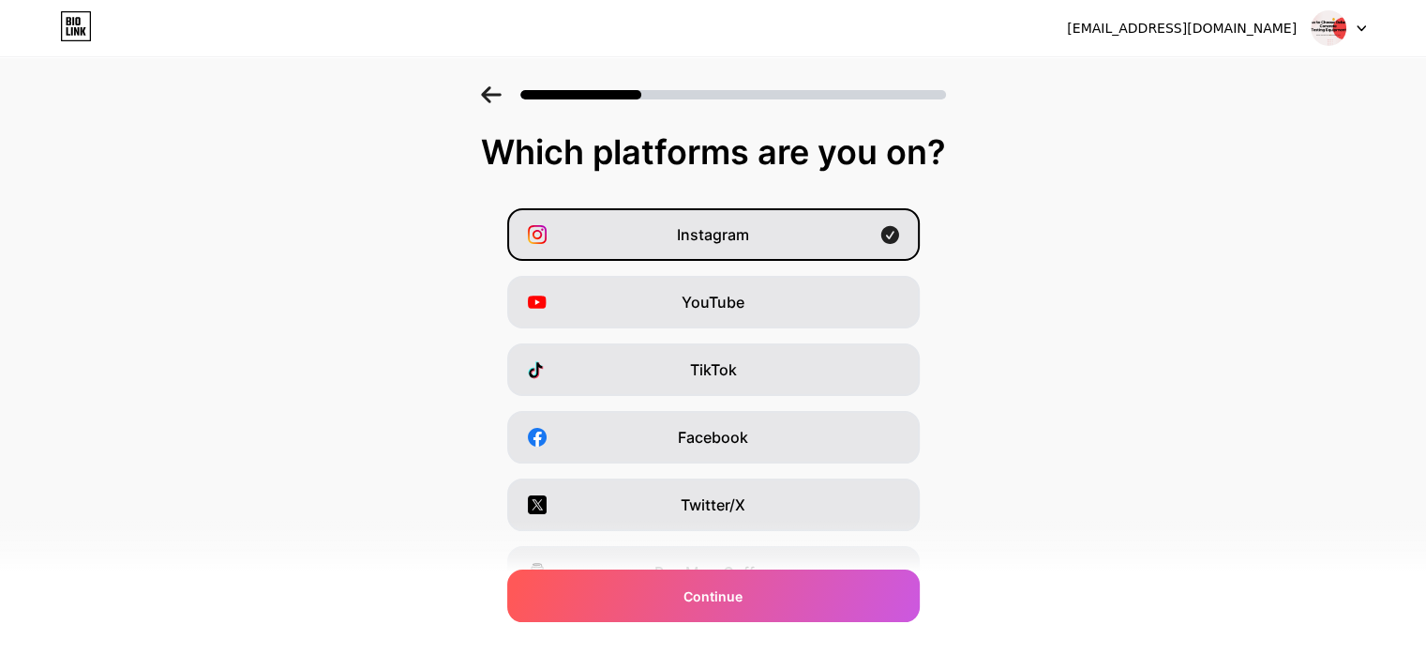
click at [490, 108] on div at bounding box center [713, 89] width 1426 height 66
click at [1365, 27] on icon at bounding box center [1361, 28] width 9 height 7
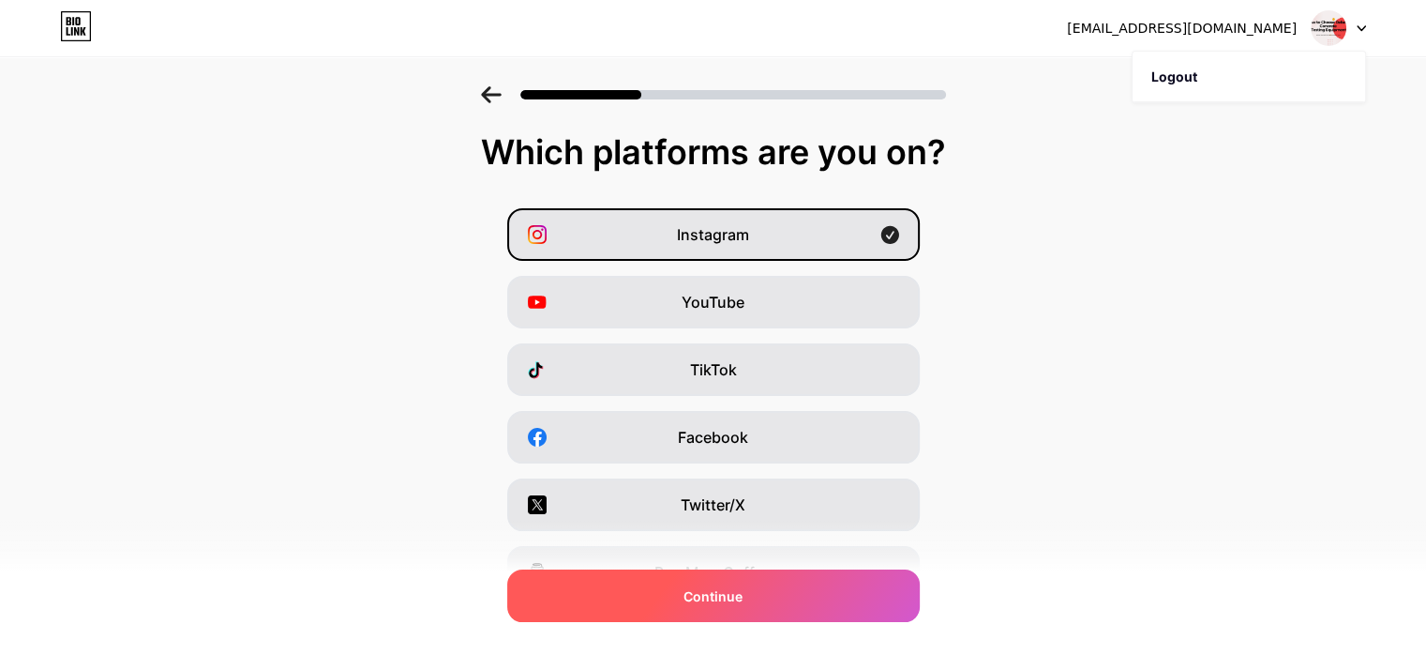
click at [723, 575] on div "Continue" at bounding box center [713, 595] width 413 height 53
click at [717, 595] on span at bounding box center [713, 594] width 29 height 29
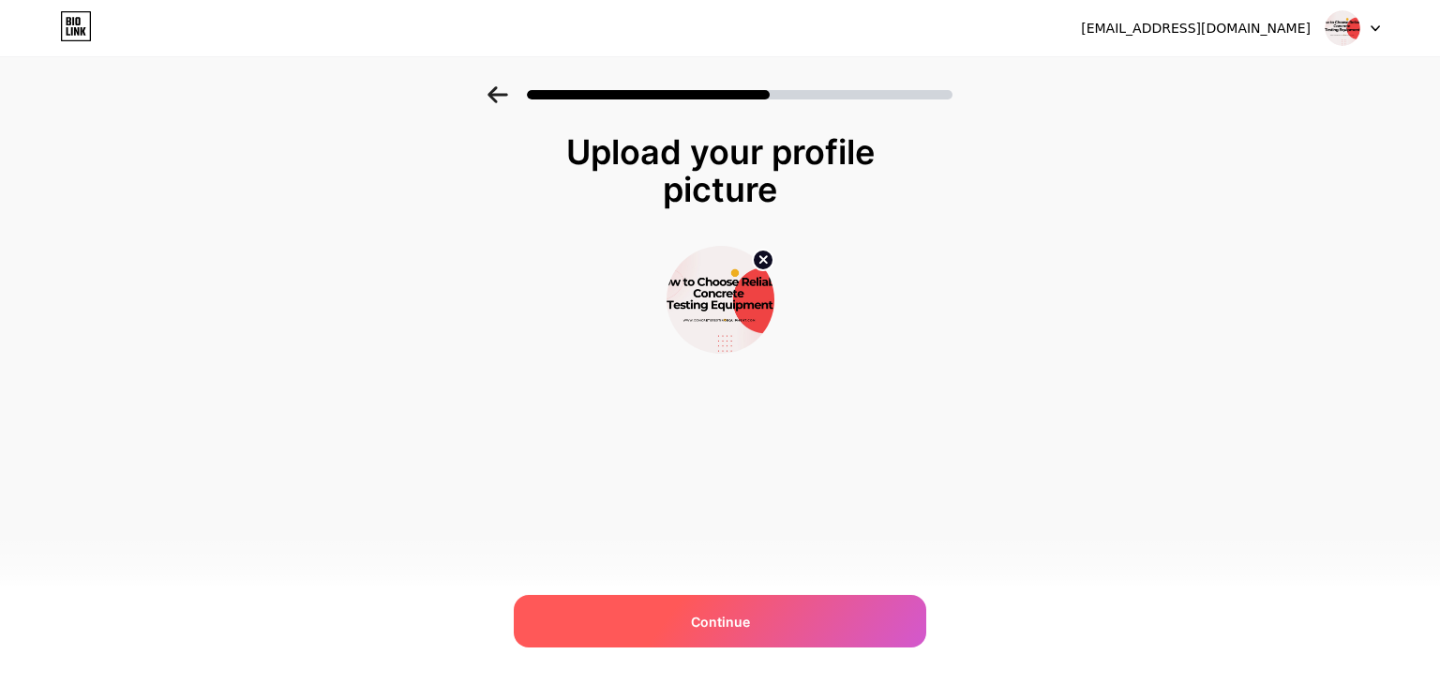
click at [709, 635] on div "Continue" at bounding box center [720, 621] width 413 height 53
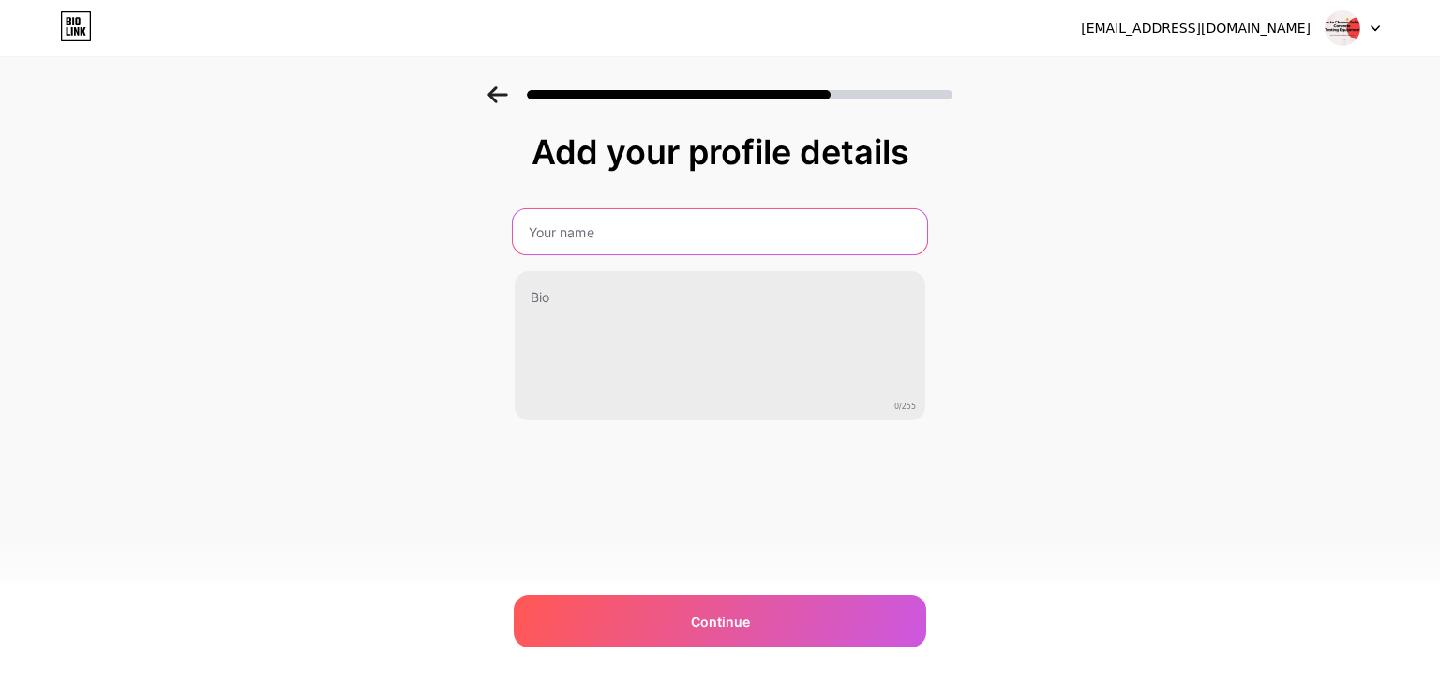
click at [625, 229] on input "text" at bounding box center [720, 231] width 415 height 45
type input "Nylon Cords Manufacturer"
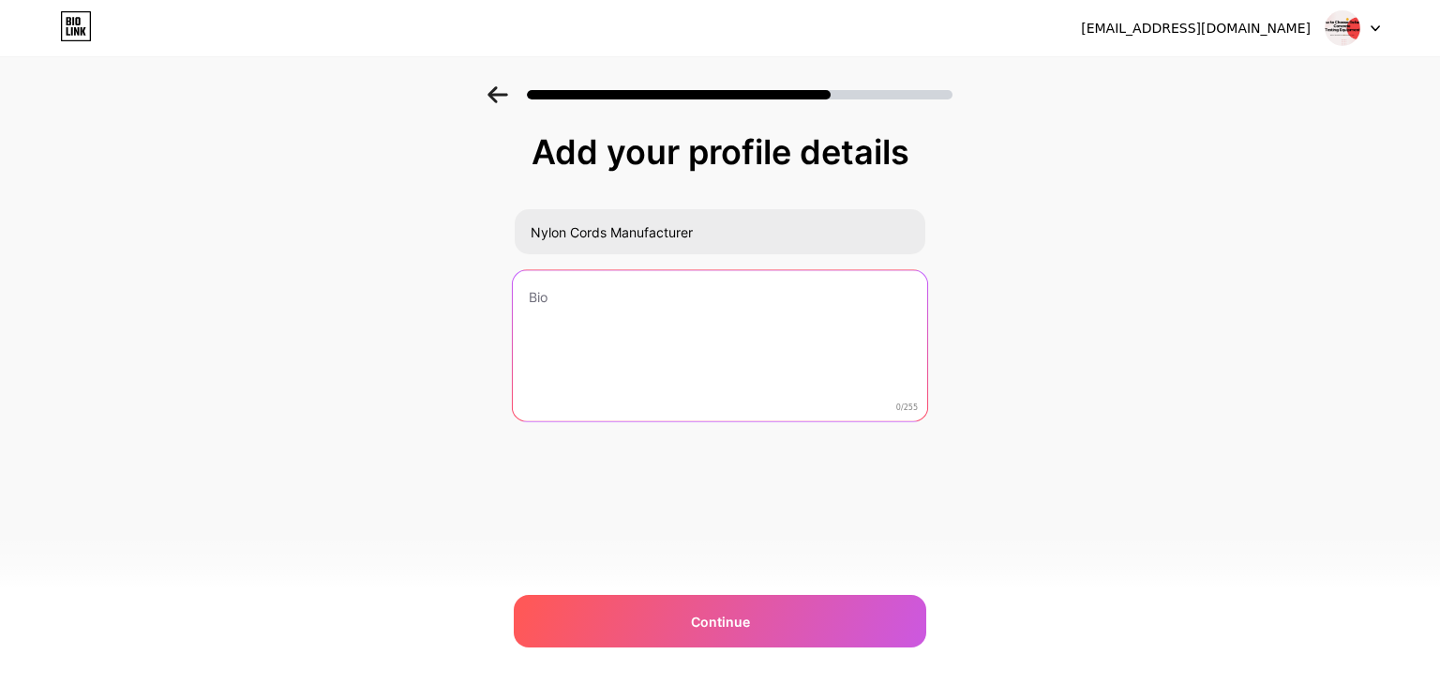
click at [579, 304] on textarea at bounding box center [720, 346] width 415 height 153
paste textarea "We are a trusted Nylon Cords Manufacturer committed to delivering top-quality n…"
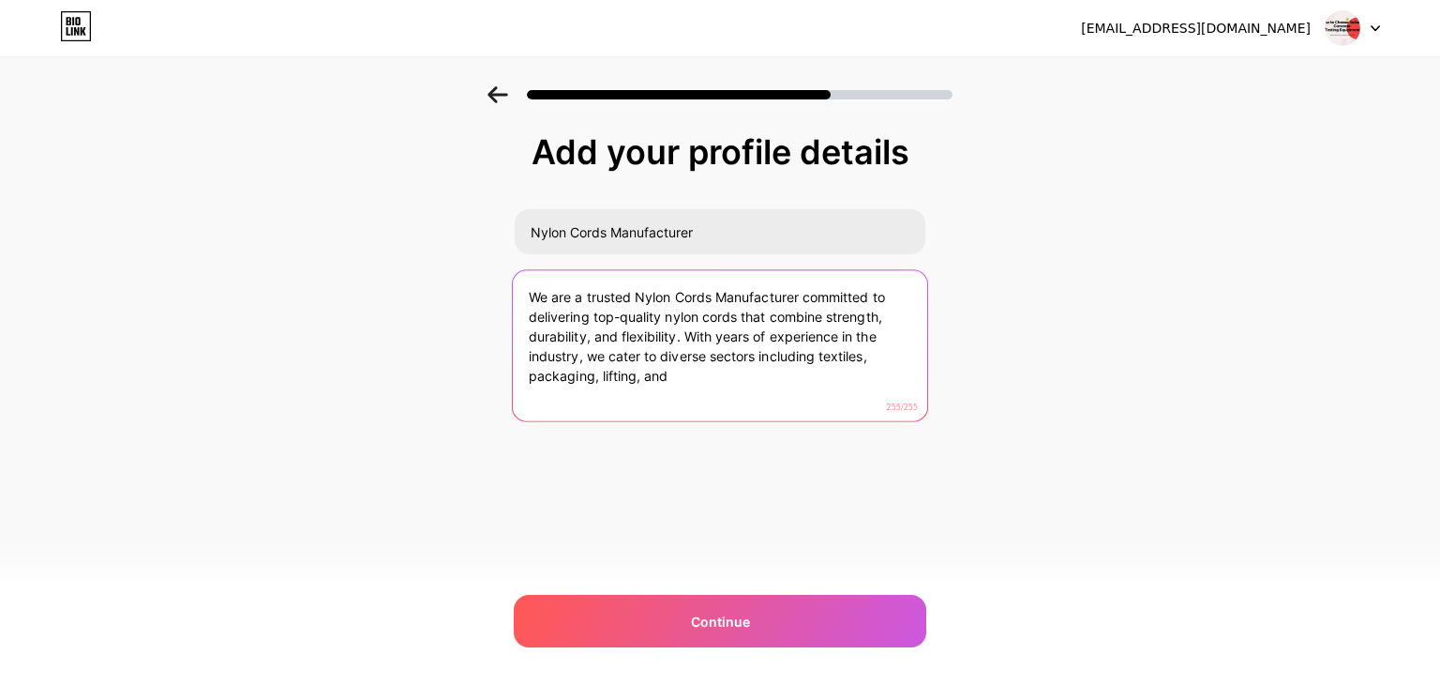
drag, startPoint x: 667, startPoint y: 376, endPoint x: 648, endPoint y: 372, distance: 19.1
click at [648, 372] on textarea "We are a trusted Nylon Cords Manufacturer committed to delivering top-quality n…" at bounding box center [720, 346] width 415 height 153
drag, startPoint x: 634, startPoint y: 381, endPoint x: 677, endPoint y: 384, distance: 43.2
click at [677, 384] on textarea "We are a trusted Nylon Cords Manufacturer committed to delivering top-quality n…" at bounding box center [720, 346] width 415 height 153
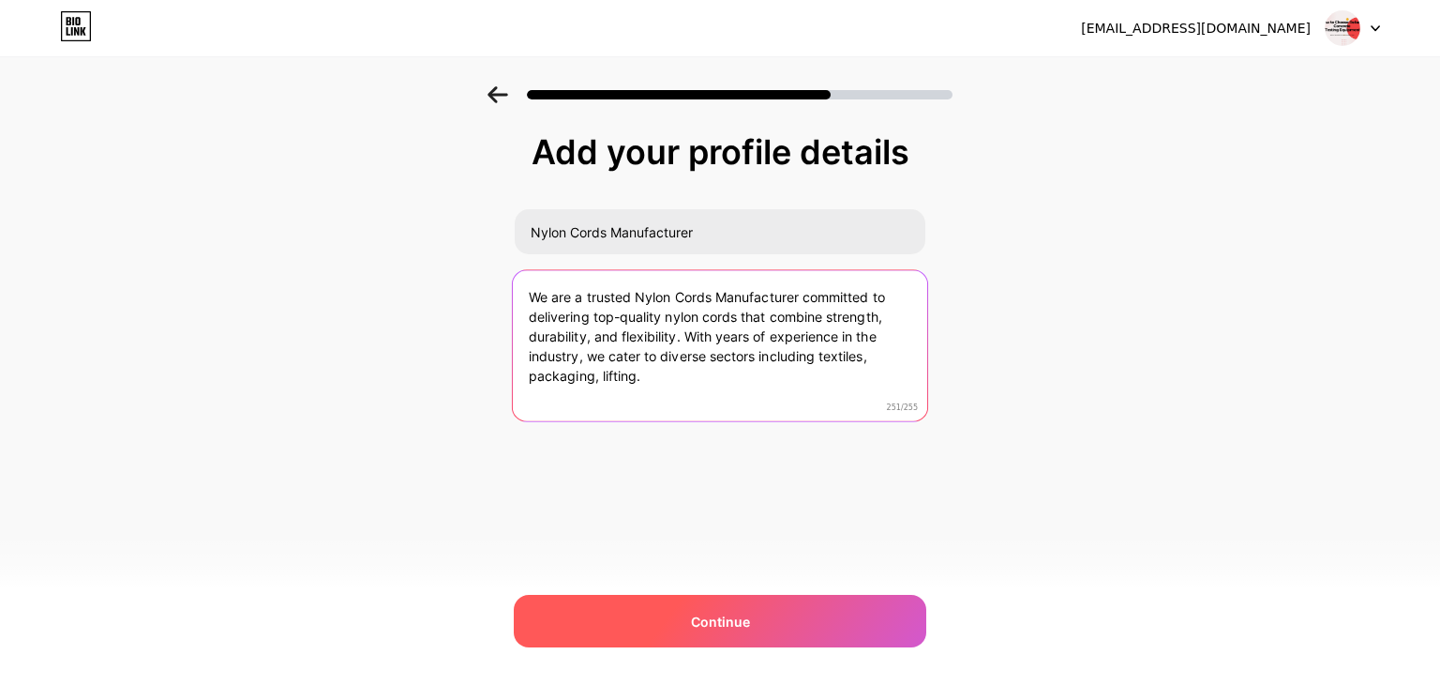
type textarea "We are a trusted Nylon Cords Manufacturer committed to delivering top-quality n…"
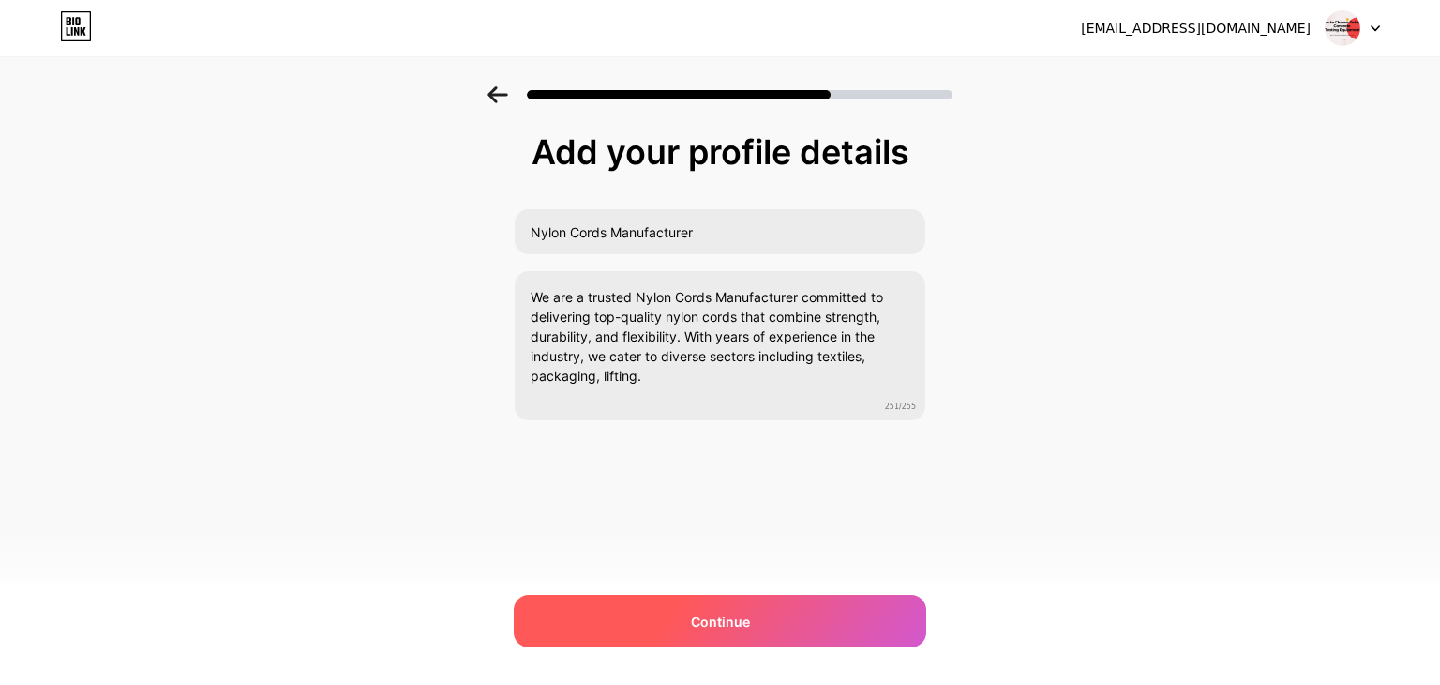
click at [714, 635] on div "Continue" at bounding box center [720, 621] width 413 height 53
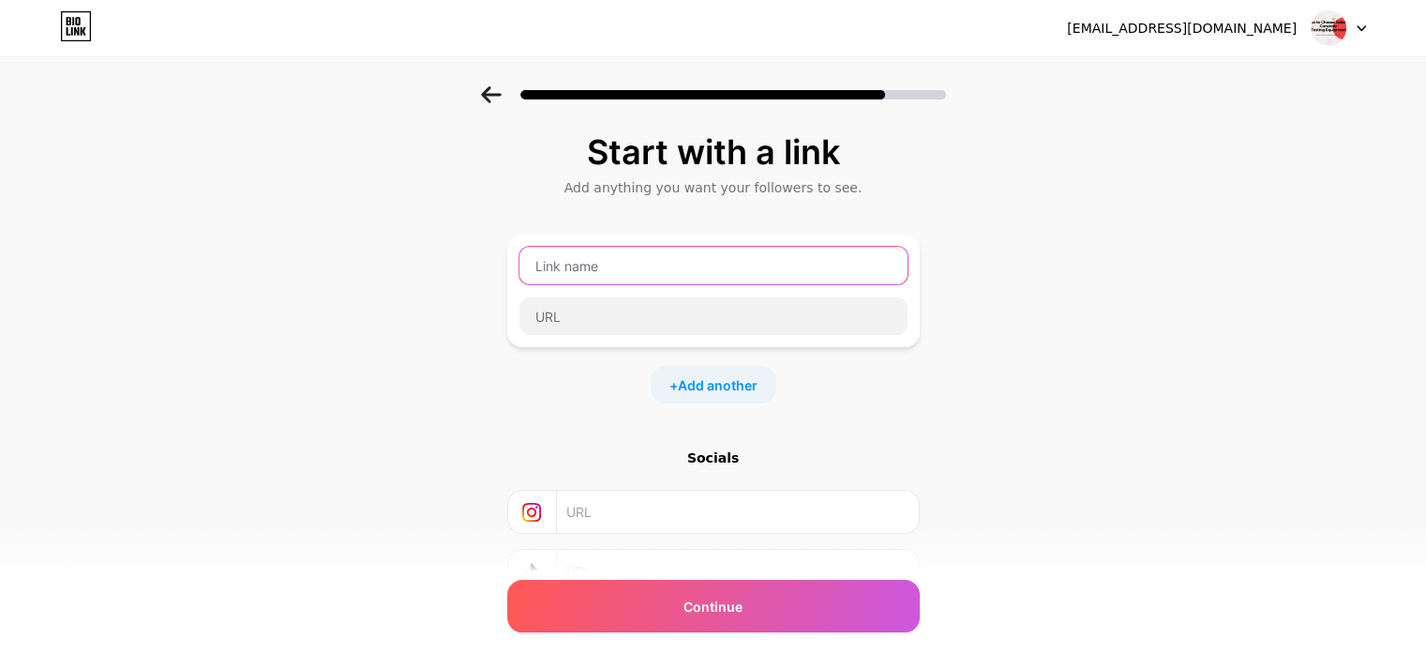
click at [603, 271] on input "text" at bounding box center [714, 266] width 388 height 38
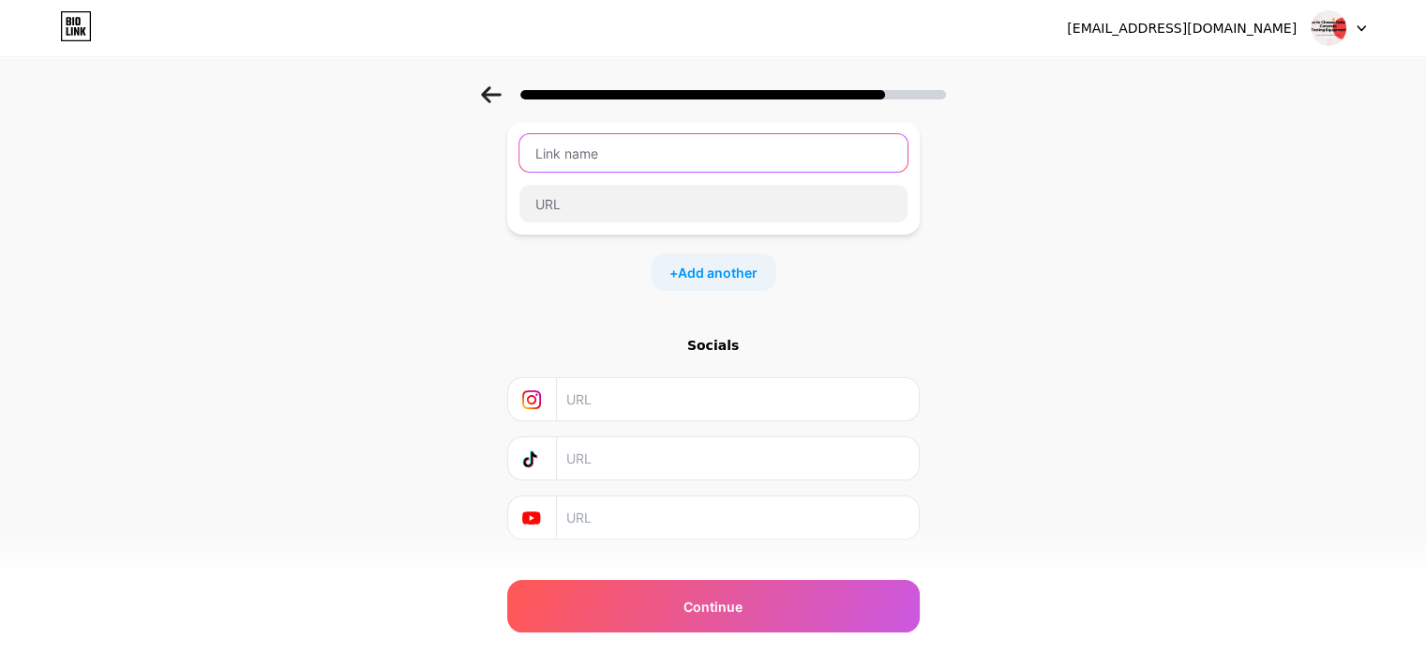
scroll to position [148, 0]
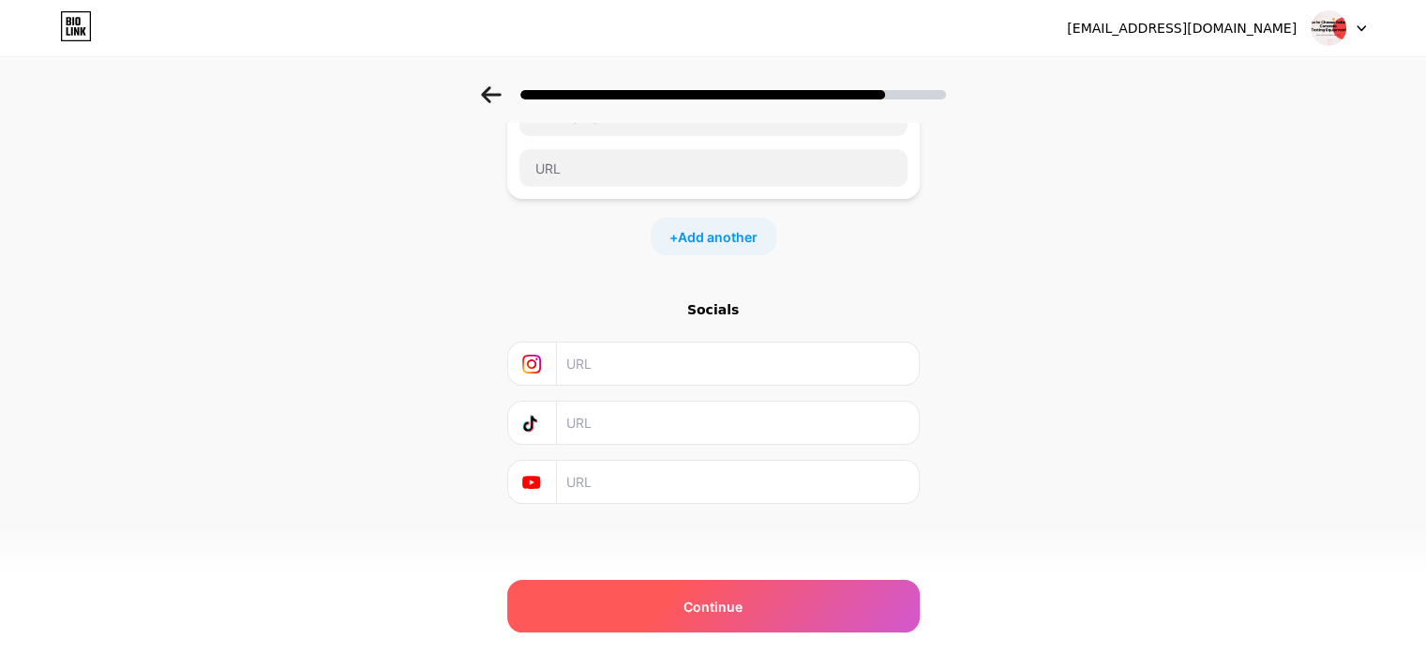
click at [724, 602] on span "Continue" at bounding box center [713, 606] width 59 height 20
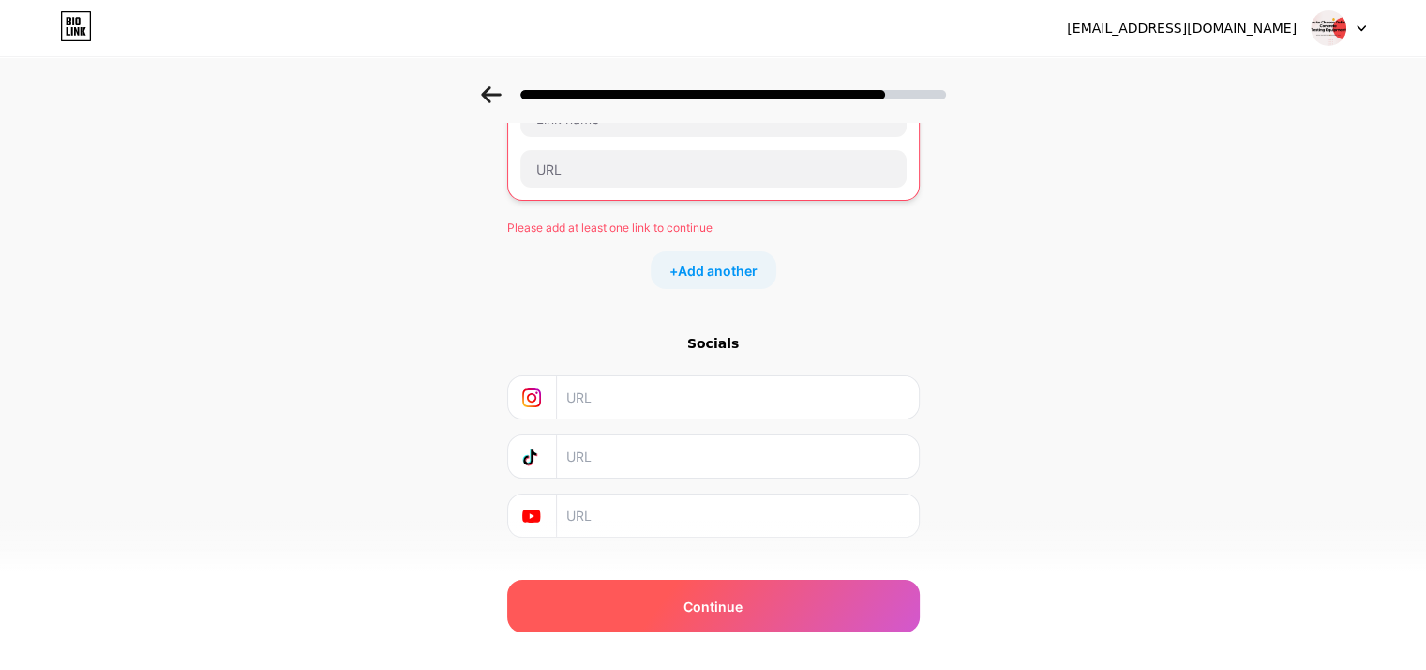
click at [705, 628] on div "Continue" at bounding box center [713, 606] width 413 height 53
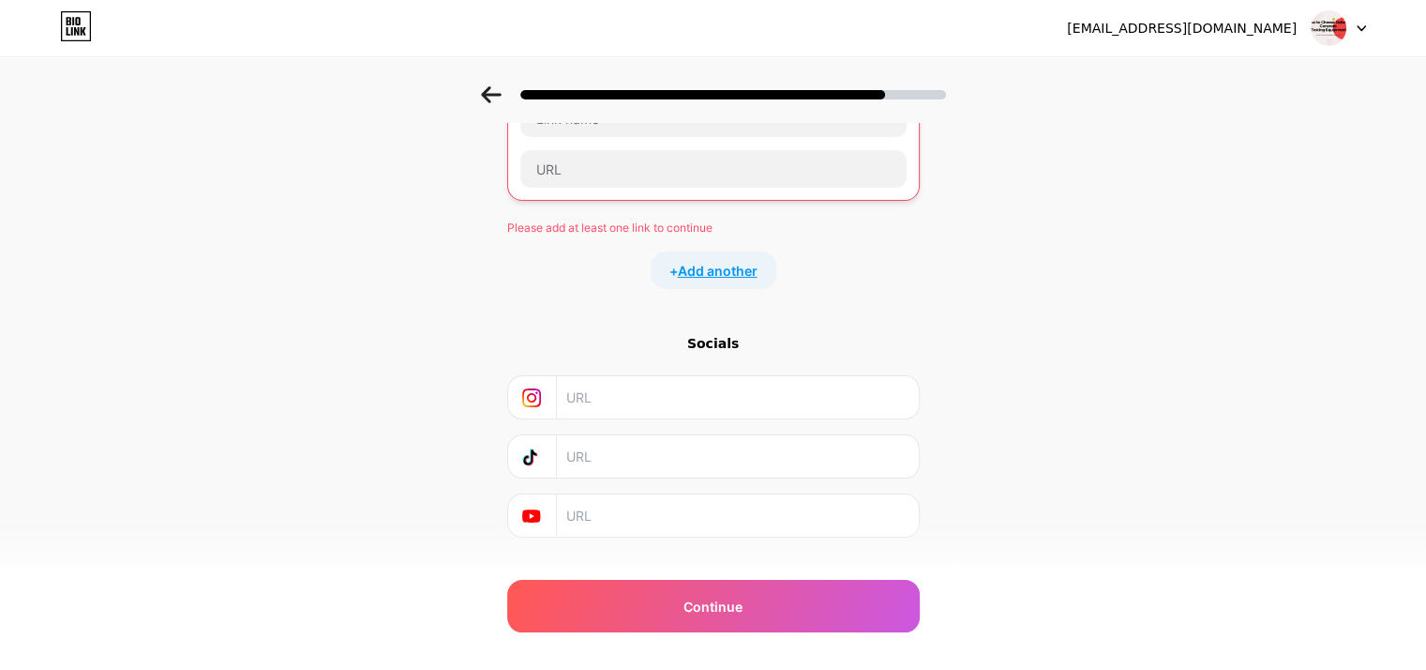
click at [738, 264] on span "Add another" at bounding box center [718, 271] width 80 height 20
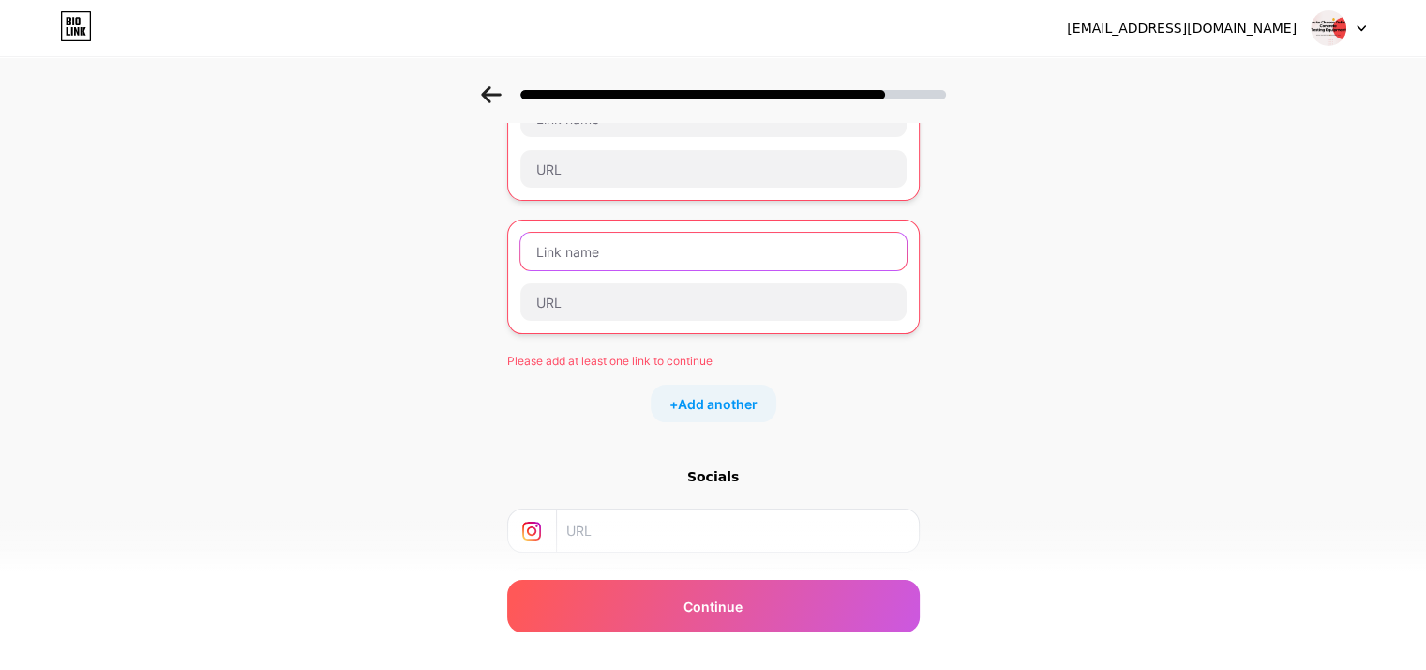
click at [604, 246] on input "text" at bounding box center [713, 252] width 386 height 38
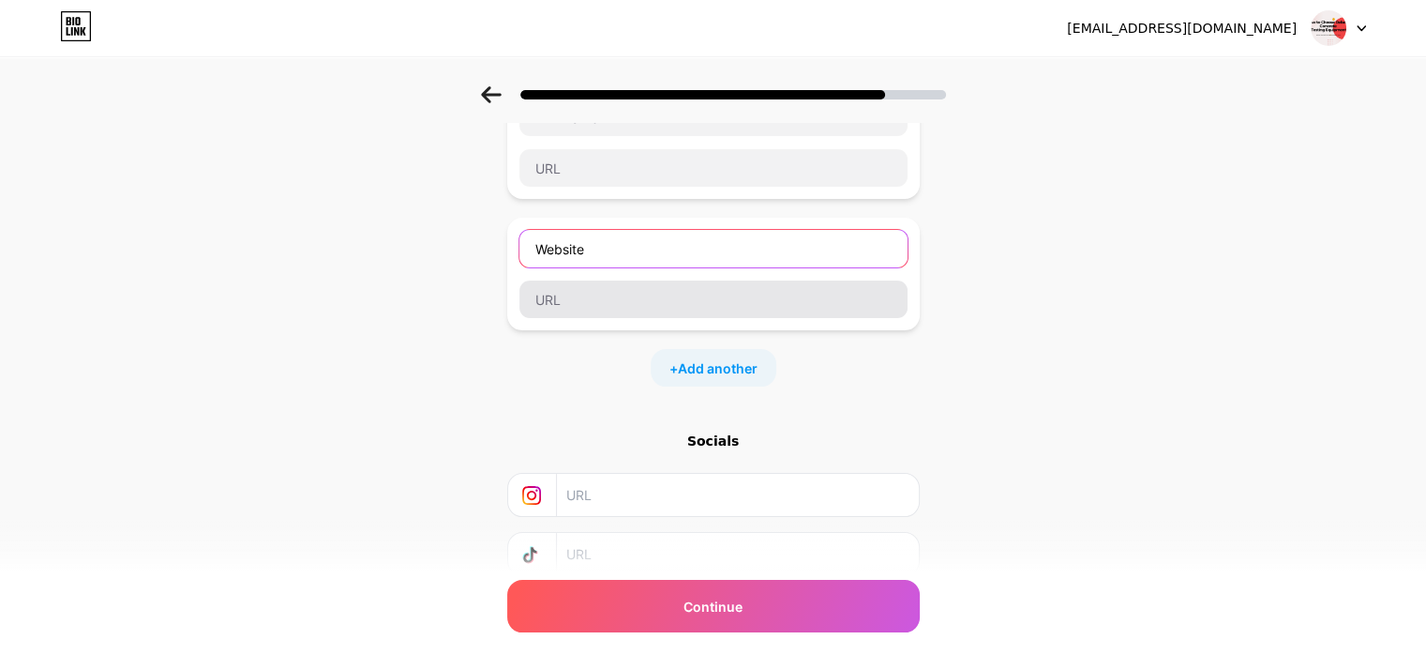
type input "Website"
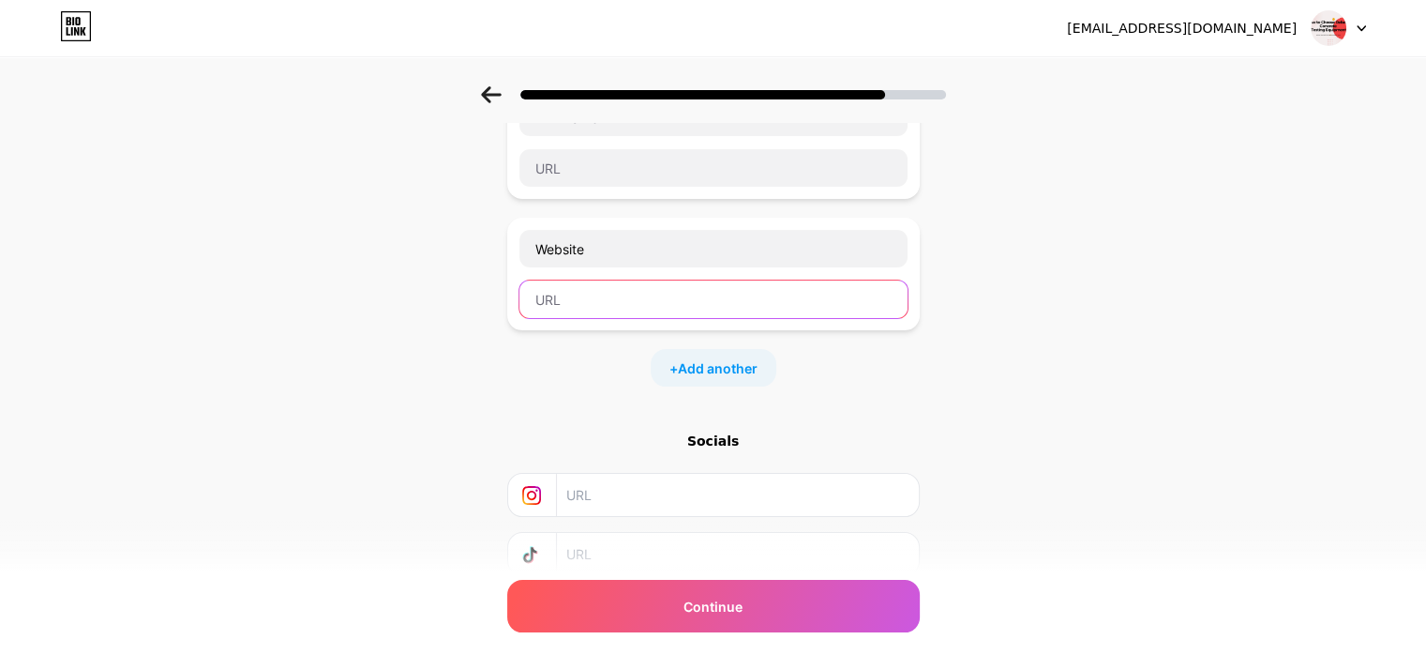
click at [629, 305] on input "text" at bounding box center [714, 299] width 388 height 38
paste input "https://www.polyestercords.com/product-category/nylon-cords/"
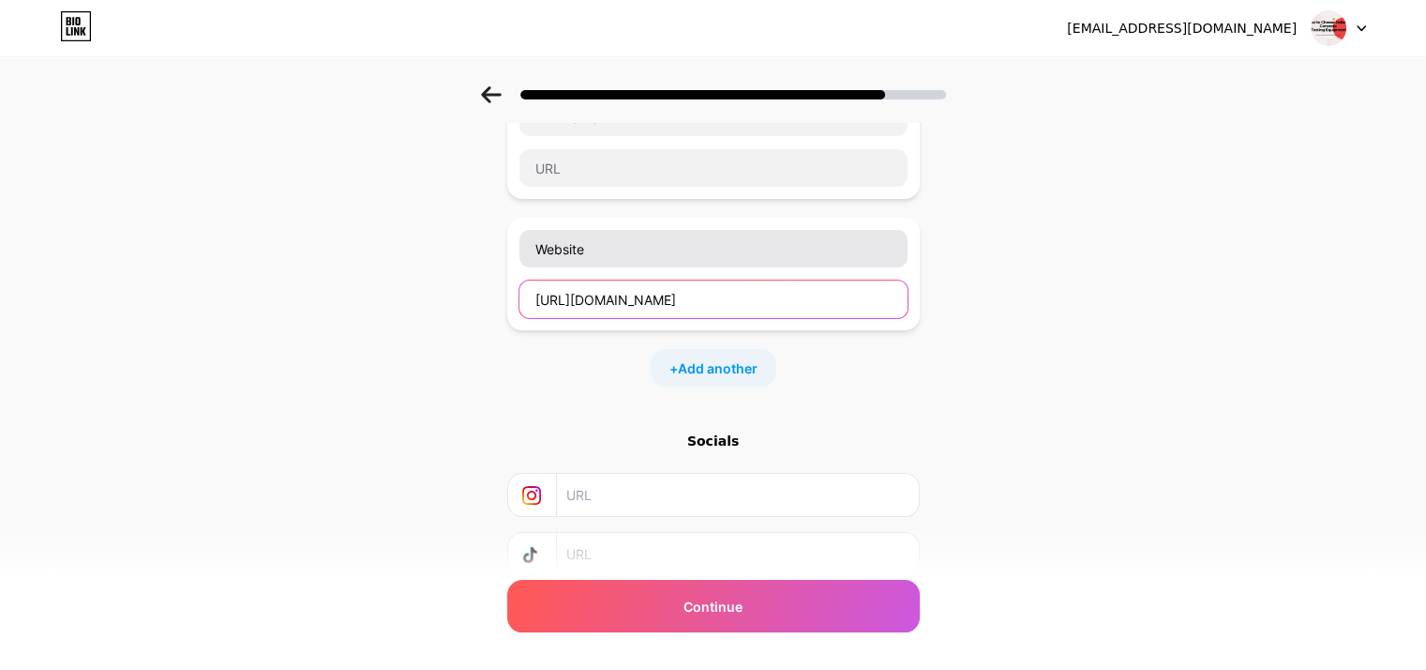
scroll to position [0, 41]
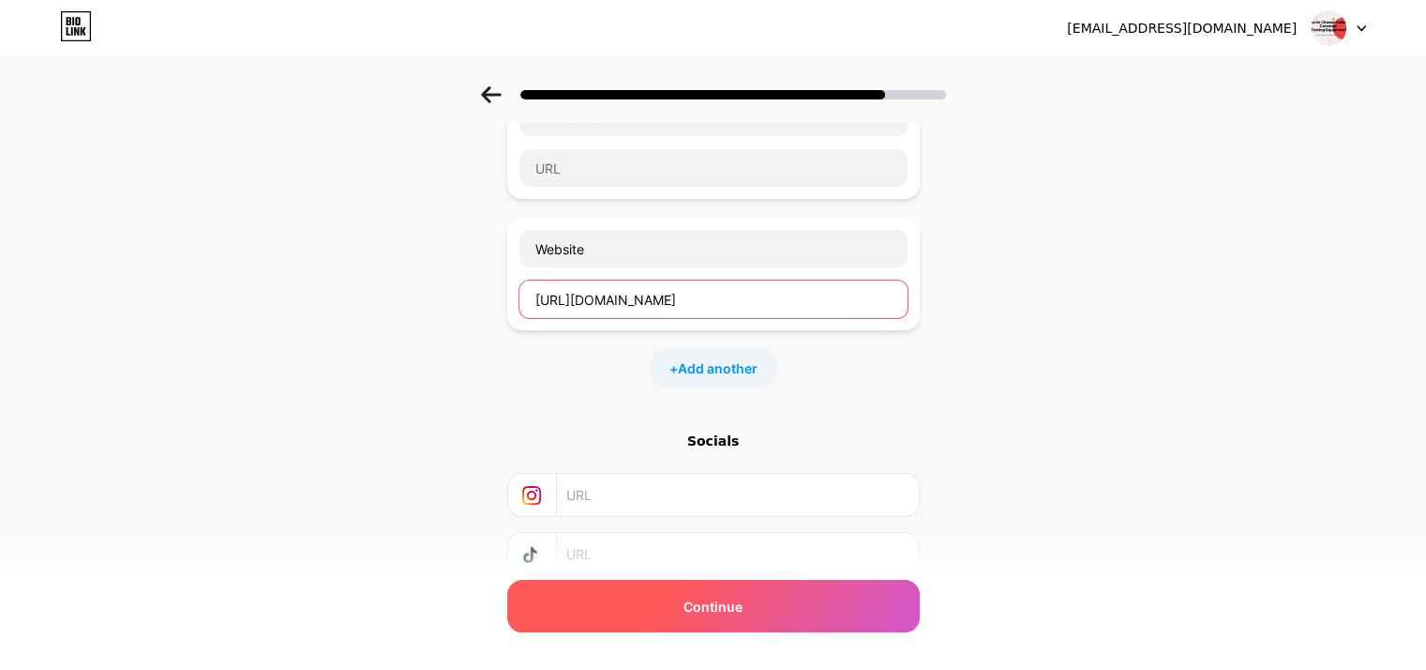
type input "https://www.polyestercords.com/product-category/nylon-cords/"
click at [743, 601] on span "Continue" at bounding box center [713, 606] width 59 height 20
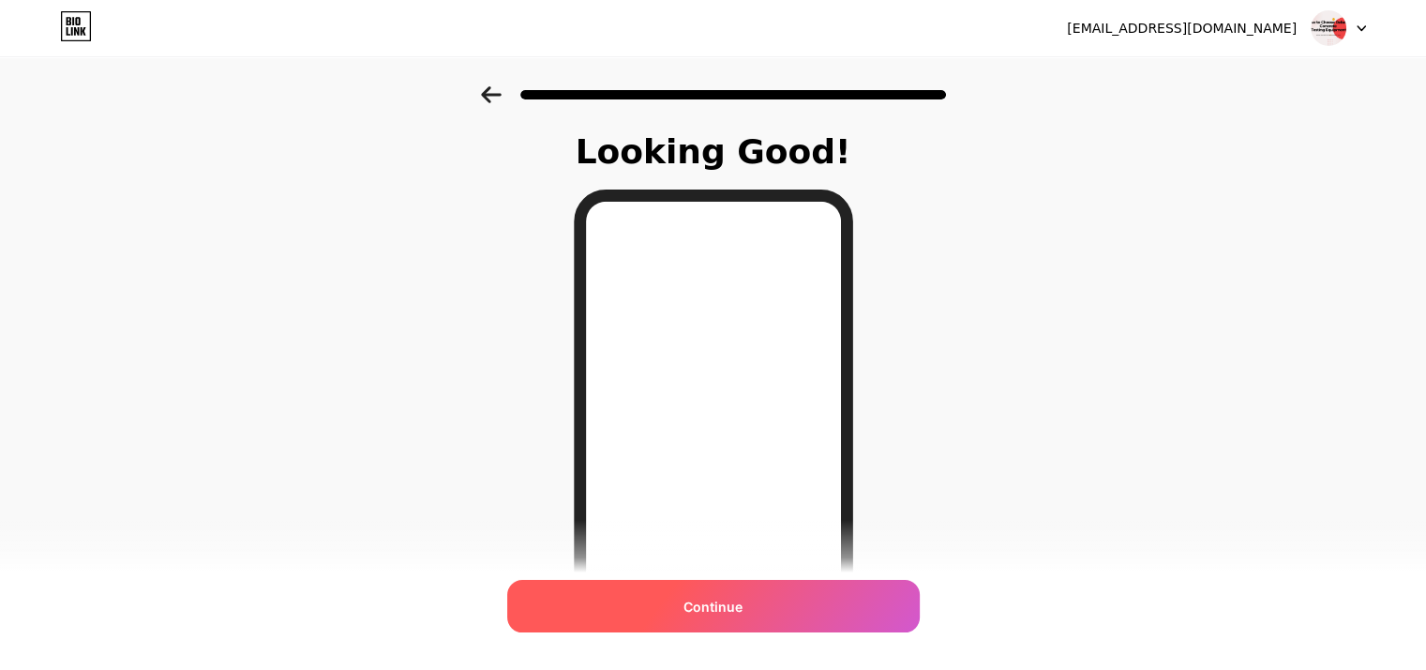
click at [754, 611] on div "Continue" at bounding box center [713, 606] width 413 height 53
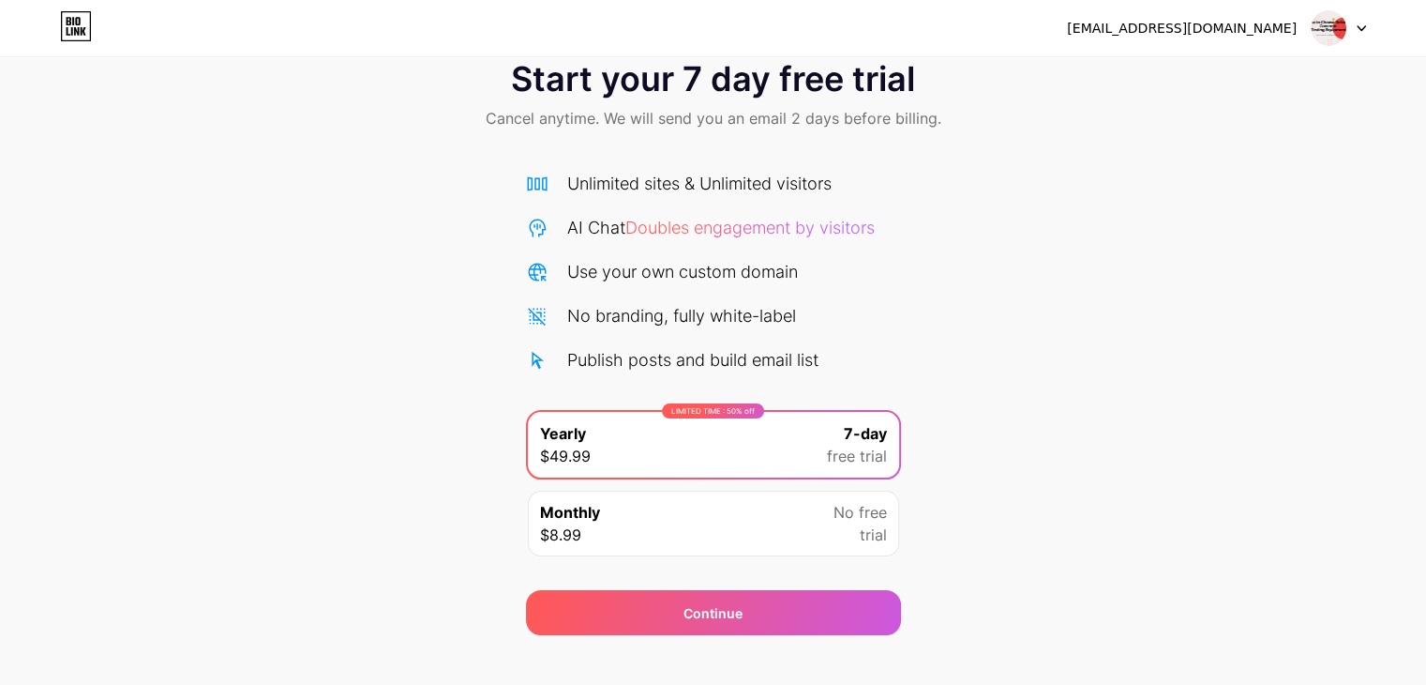
scroll to position [69, 0]
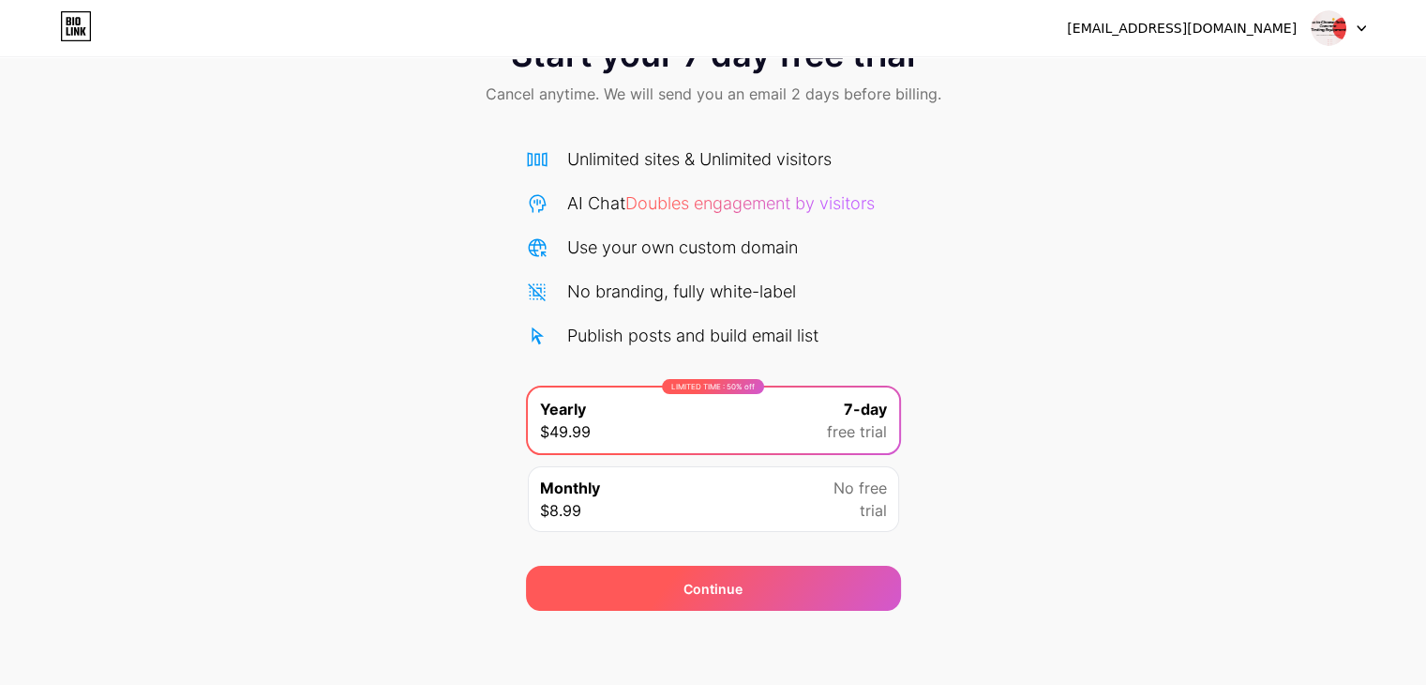
click at [774, 586] on div "Continue" at bounding box center [713, 587] width 375 height 45
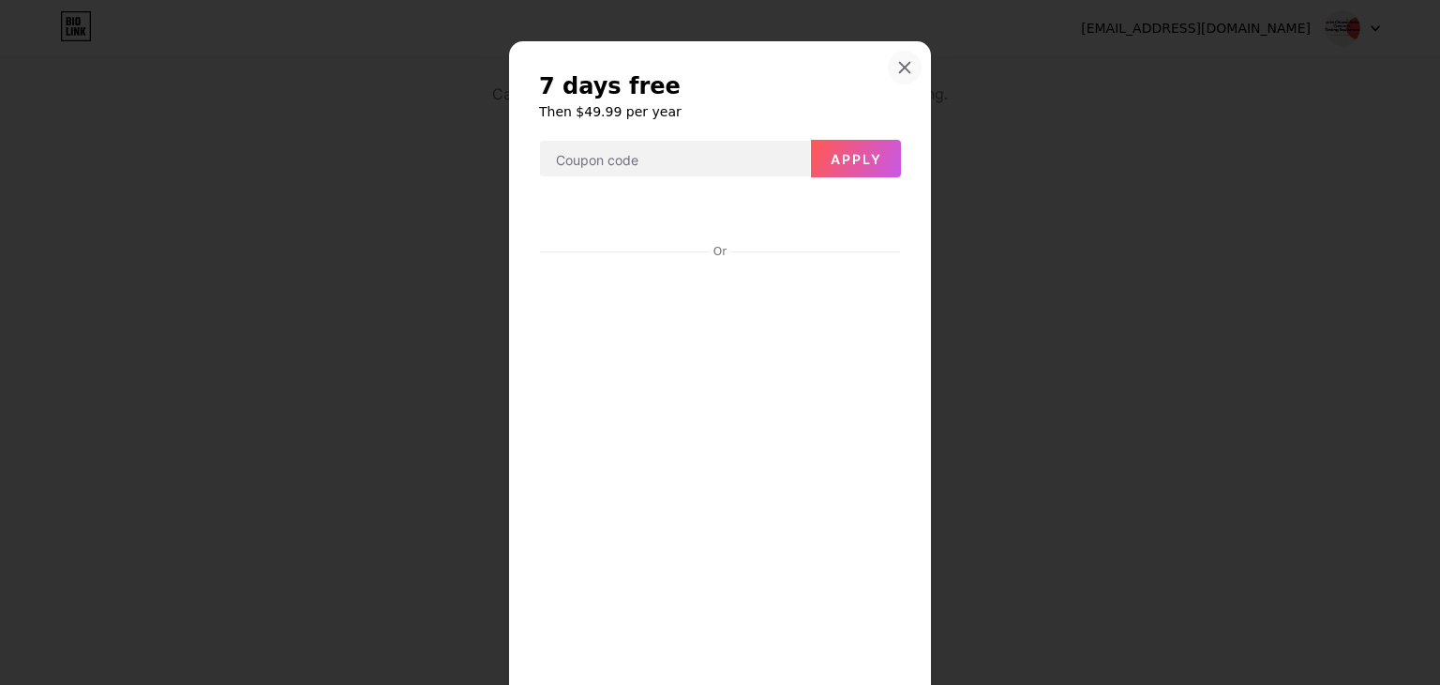
click at [899, 68] on icon at bounding box center [904, 67] width 15 height 15
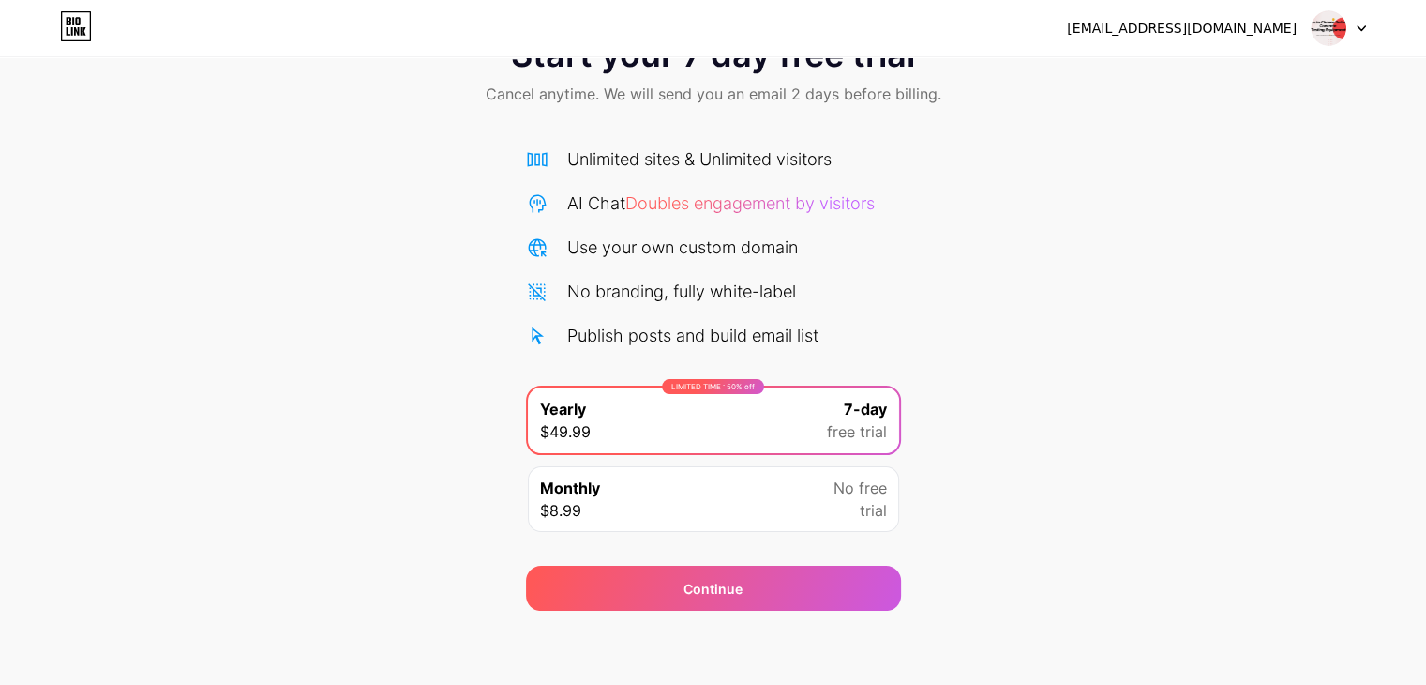
scroll to position [0, 0]
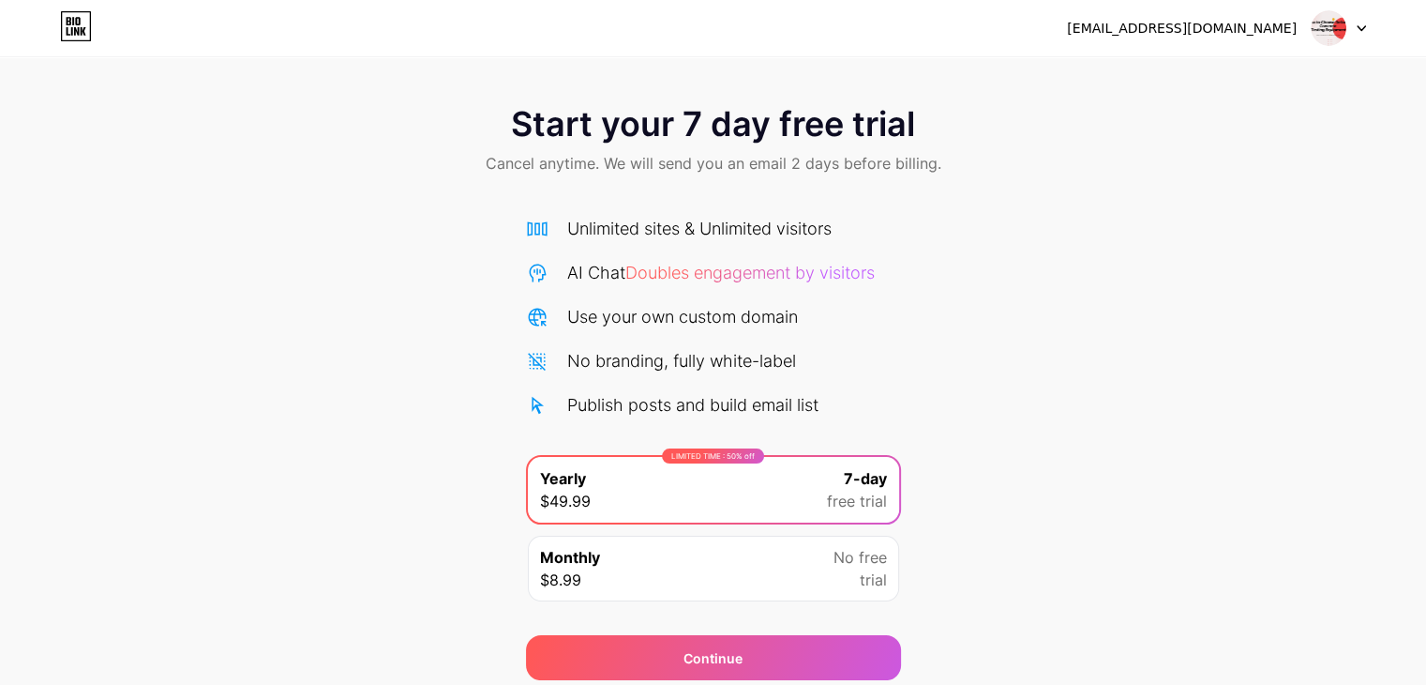
scroll to position [69, 0]
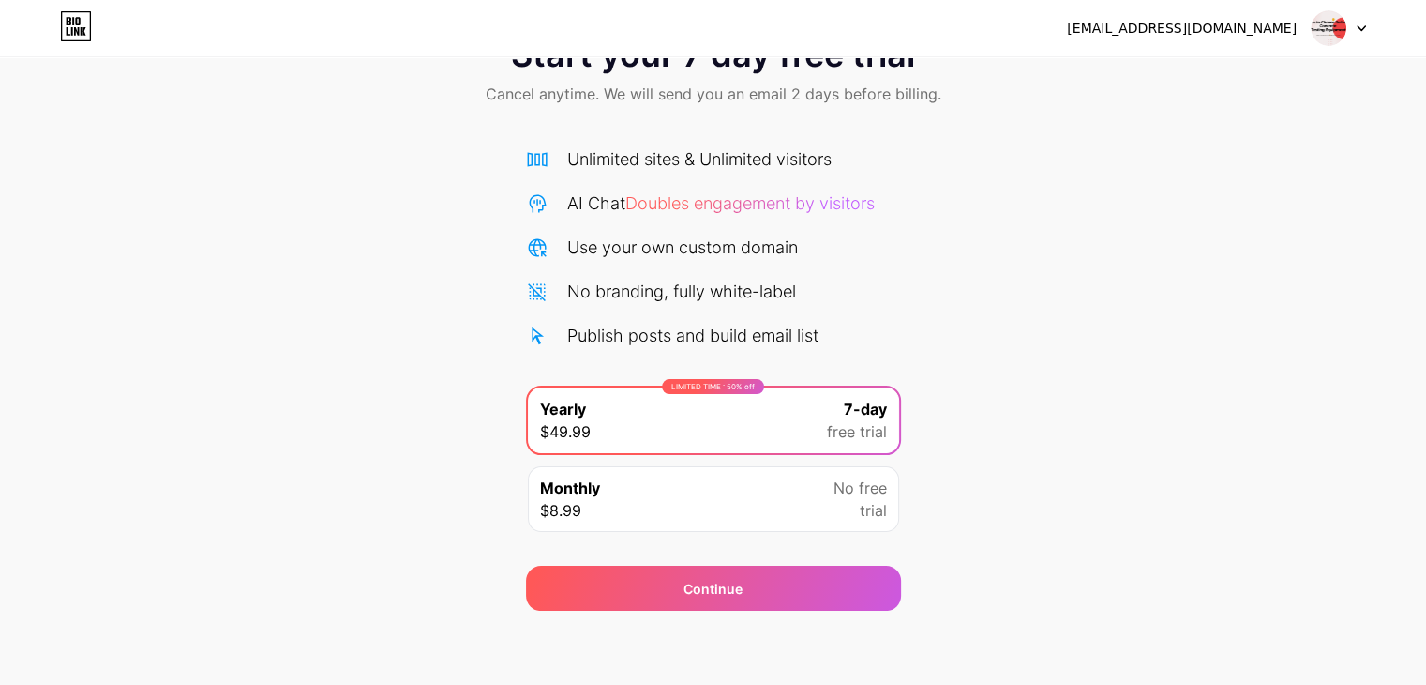
click at [735, 507] on div "Monthly $8.99 No free trial" at bounding box center [713, 499] width 371 height 66
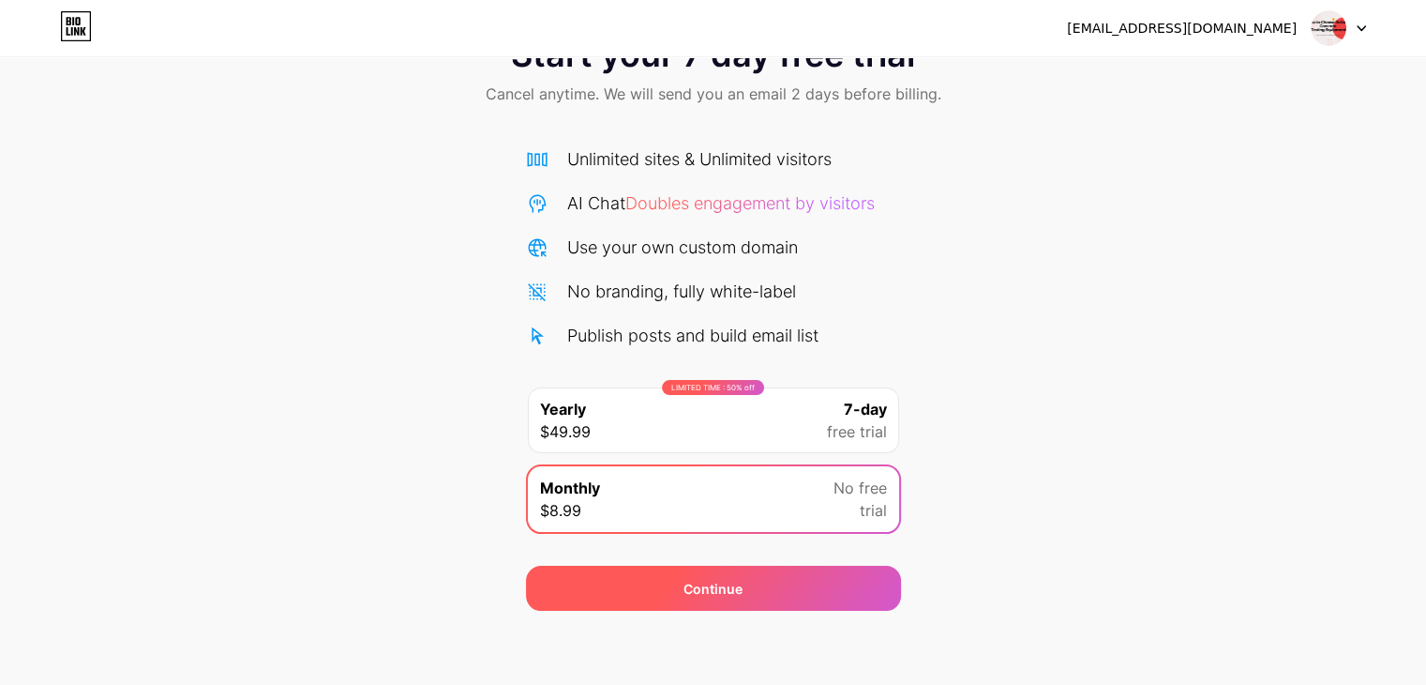
click at [724, 580] on span "Continue" at bounding box center [713, 589] width 59 height 20
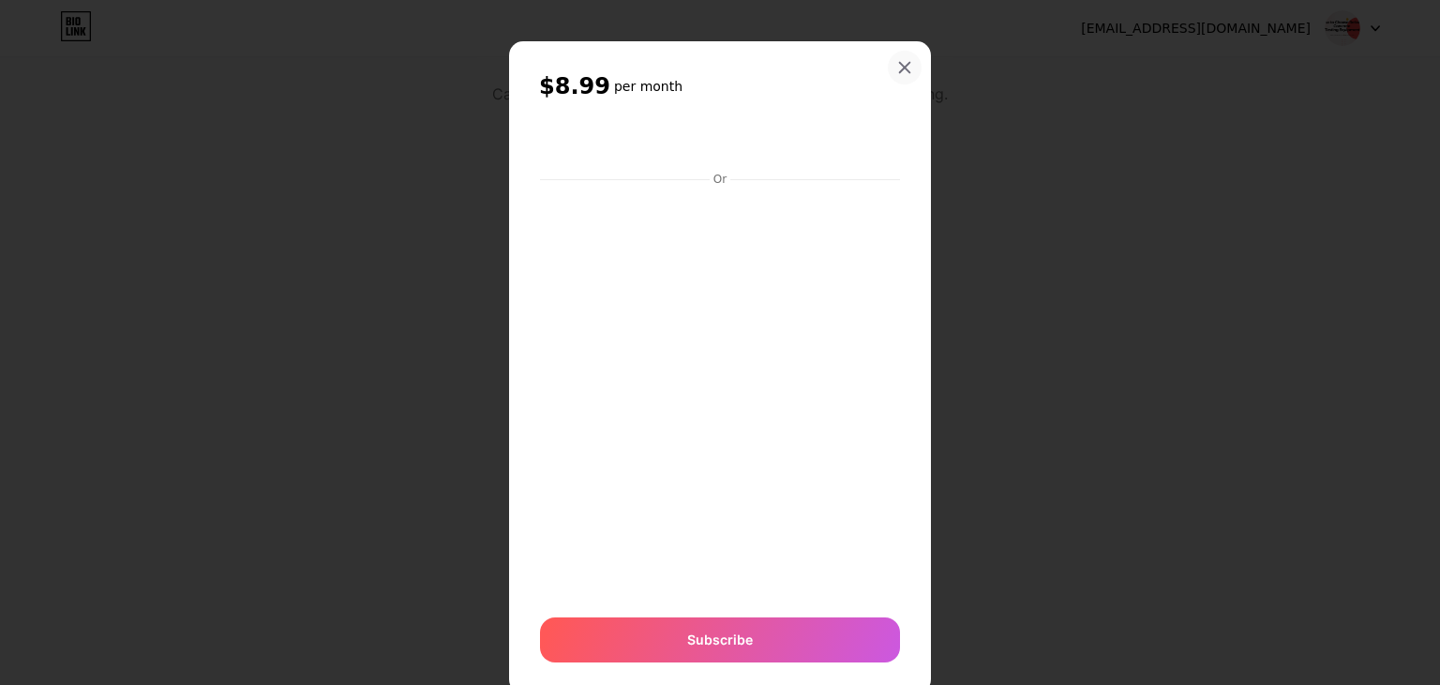
click at [888, 64] on div at bounding box center [905, 68] width 34 height 34
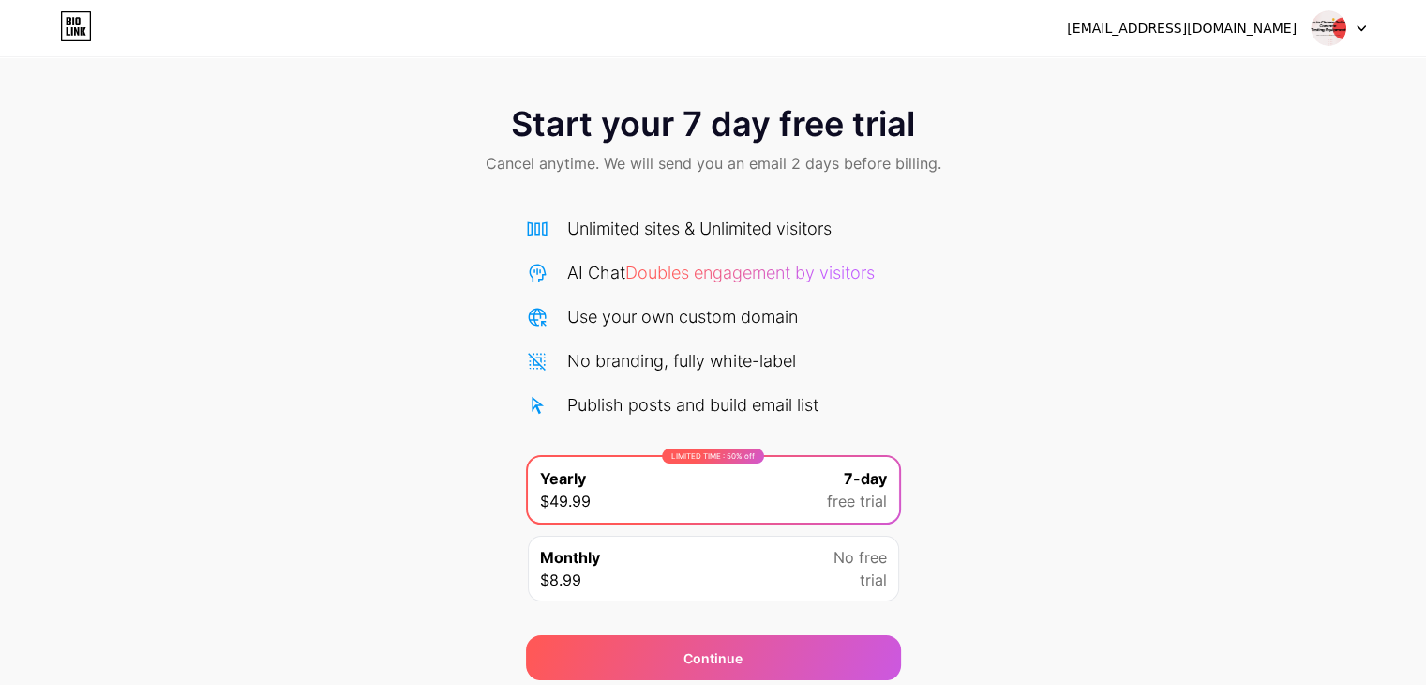
click at [1316, 22] on img at bounding box center [1329, 28] width 36 height 36
click at [1229, 80] on li "Logout" at bounding box center [1249, 77] width 233 height 51
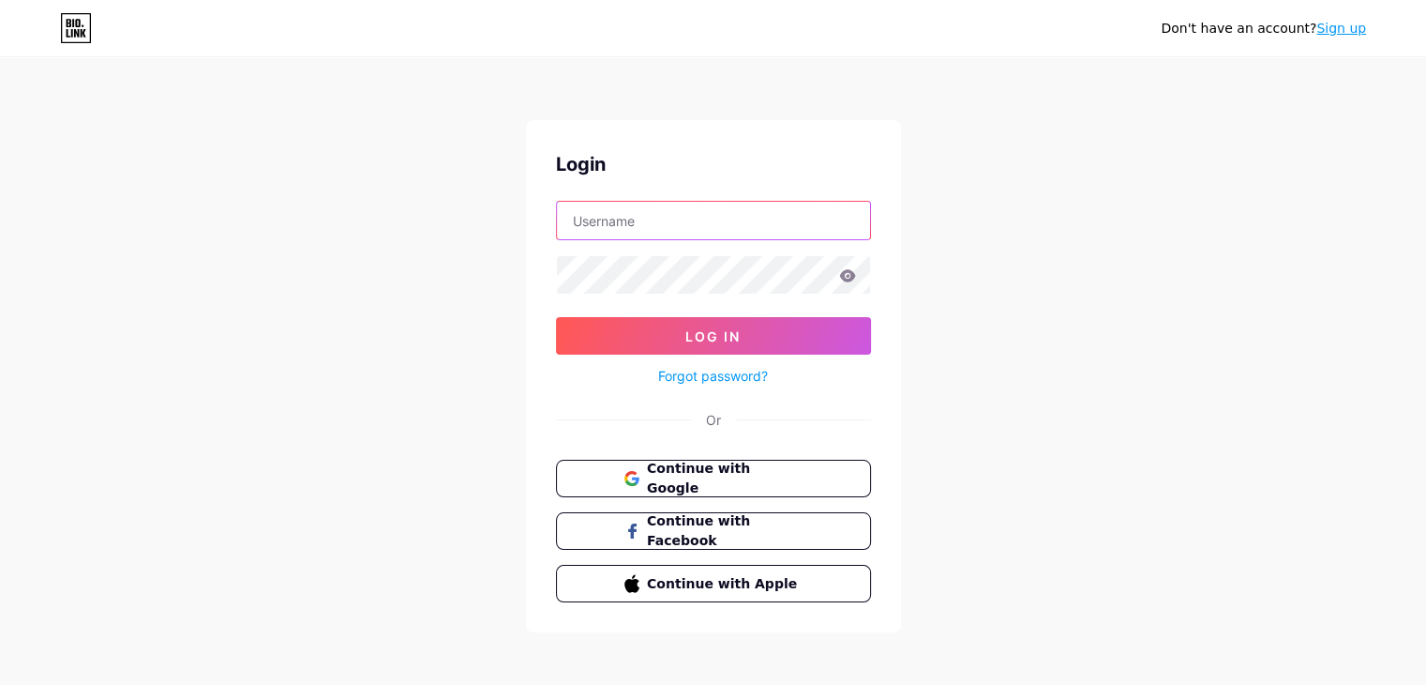
type input "[EMAIL_ADDRESS][DOMAIN_NAME]"
click at [739, 486] on button "Continue with Google" at bounding box center [713, 479] width 320 height 38
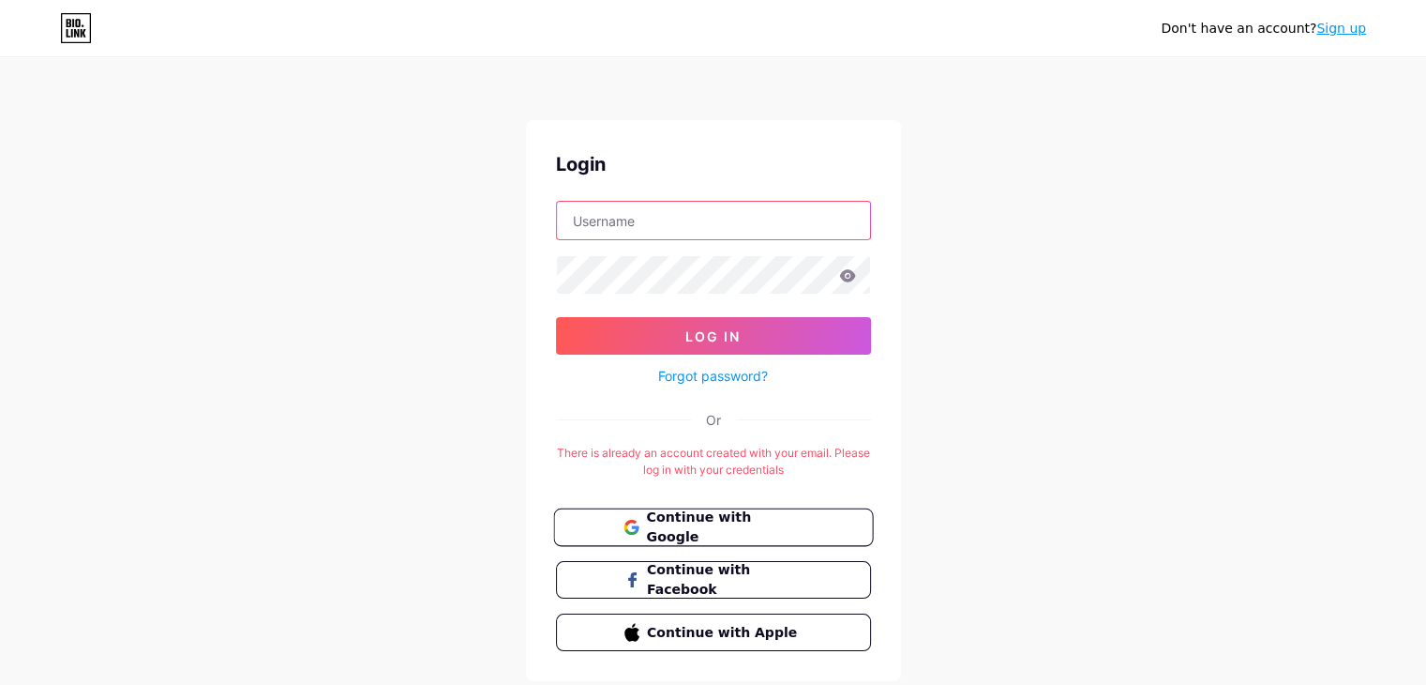
type input "[EMAIL_ADDRESS][DOMAIN_NAME]"
click at [753, 530] on span "Continue with Google" at bounding box center [724, 527] width 157 height 40
type input "[EMAIL_ADDRESS][DOMAIN_NAME]"
click at [680, 528] on span "Continue with Google" at bounding box center [724, 527] width 157 height 40
type input "[EMAIL_ADDRESS][DOMAIN_NAME]"
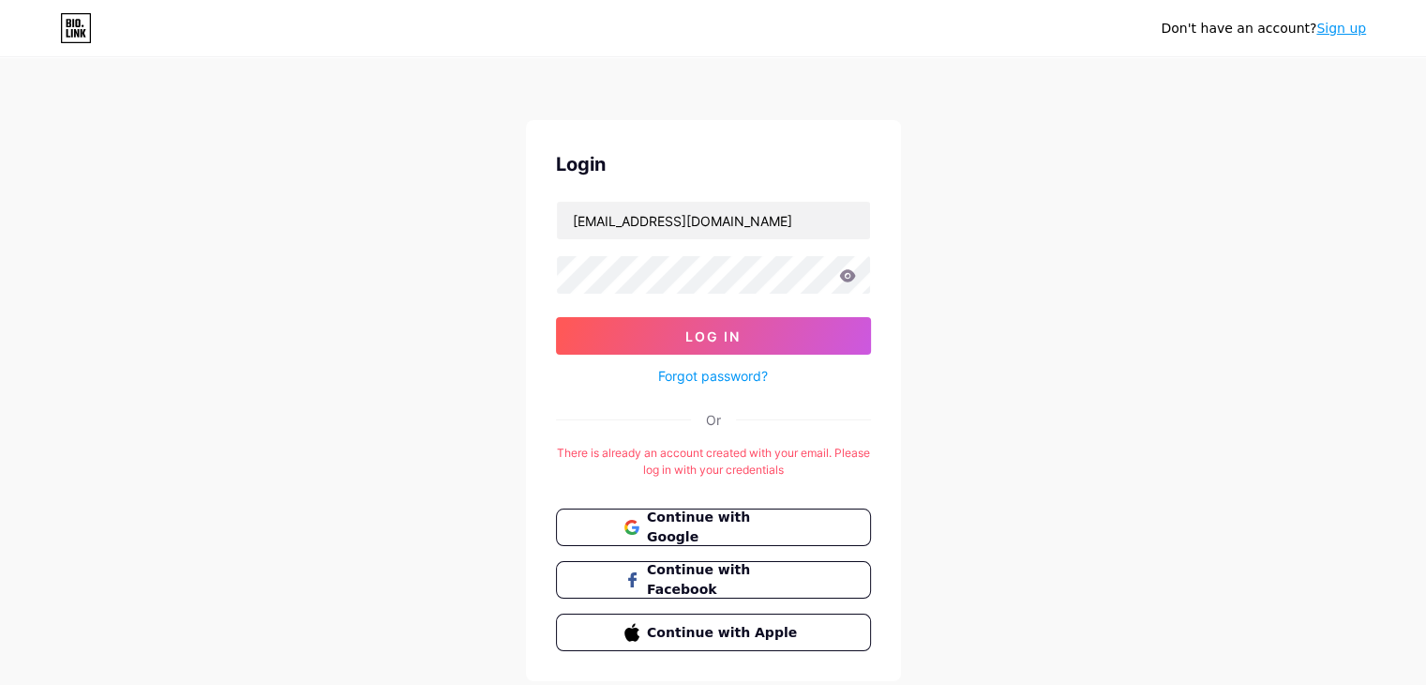
click at [1358, 30] on link "Sign up" at bounding box center [1342, 28] width 50 height 15
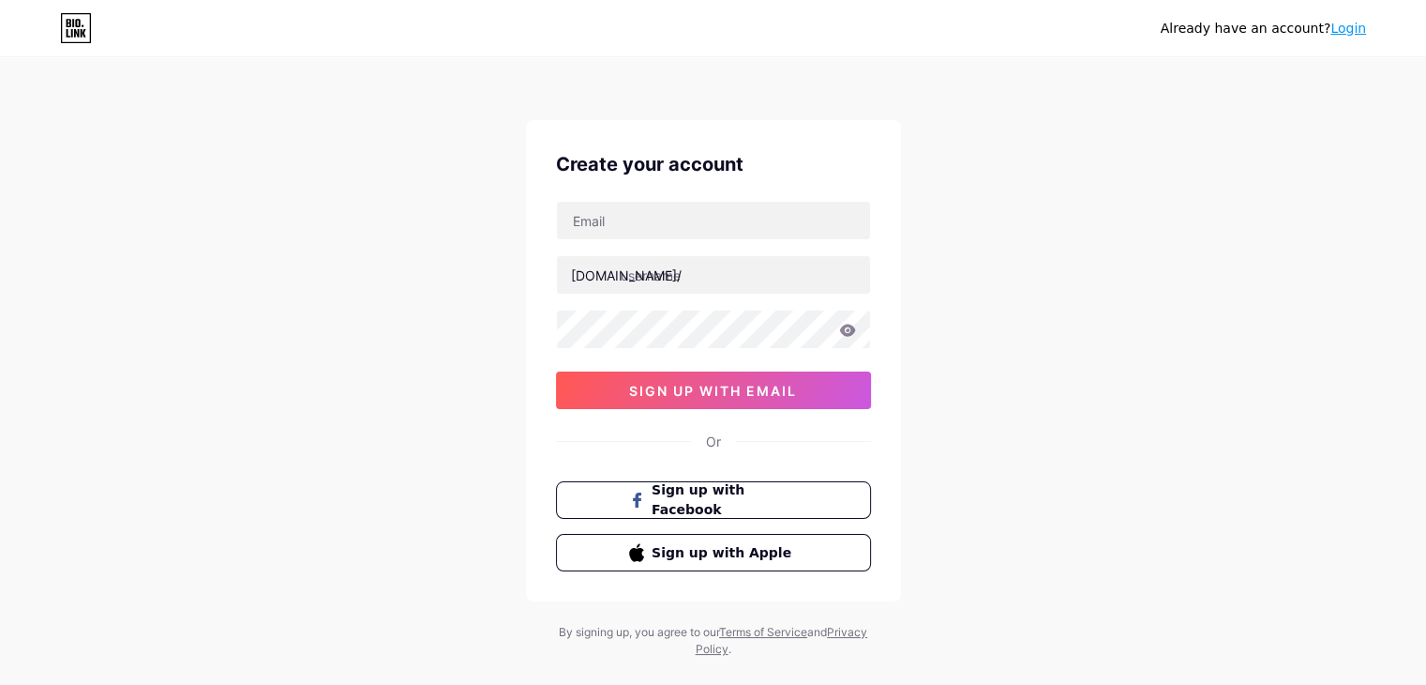
type input "[EMAIL_ADDRESS][DOMAIN_NAME]"
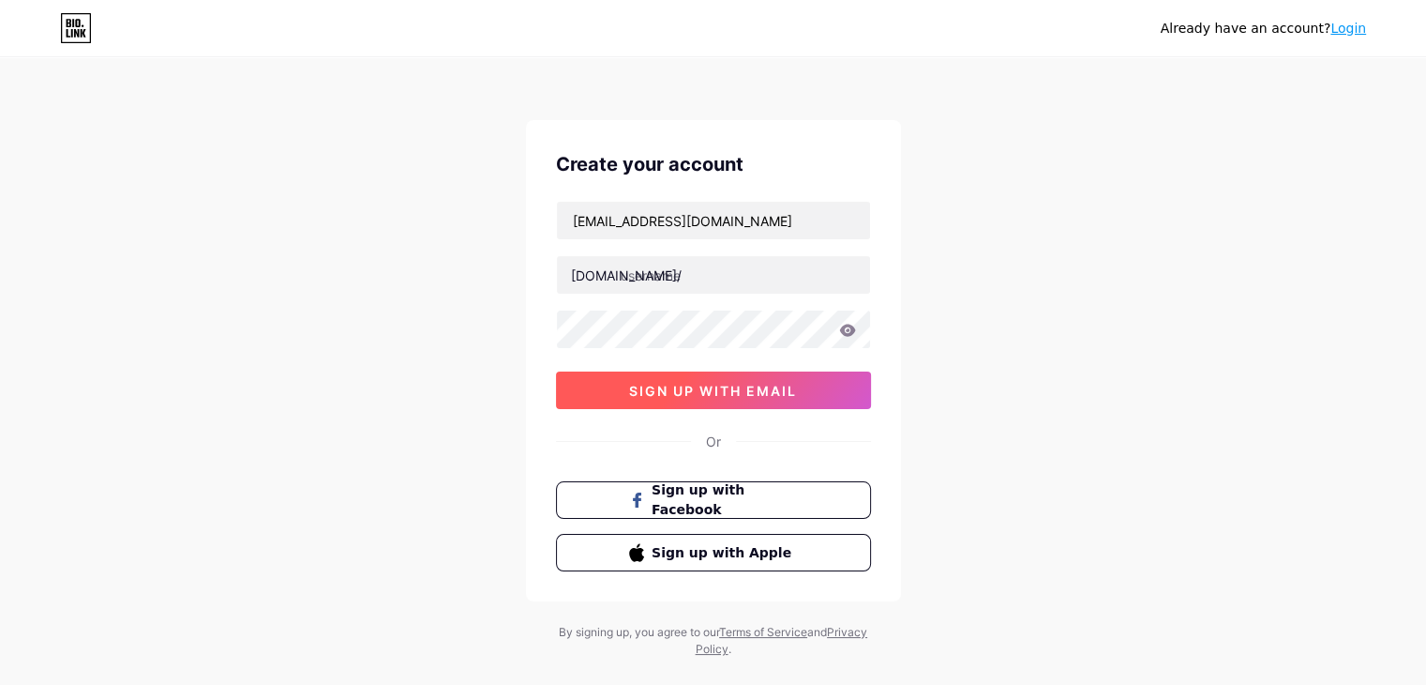
click at [712, 386] on span "sign up with email" at bounding box center [713, 391] width 168 height 16
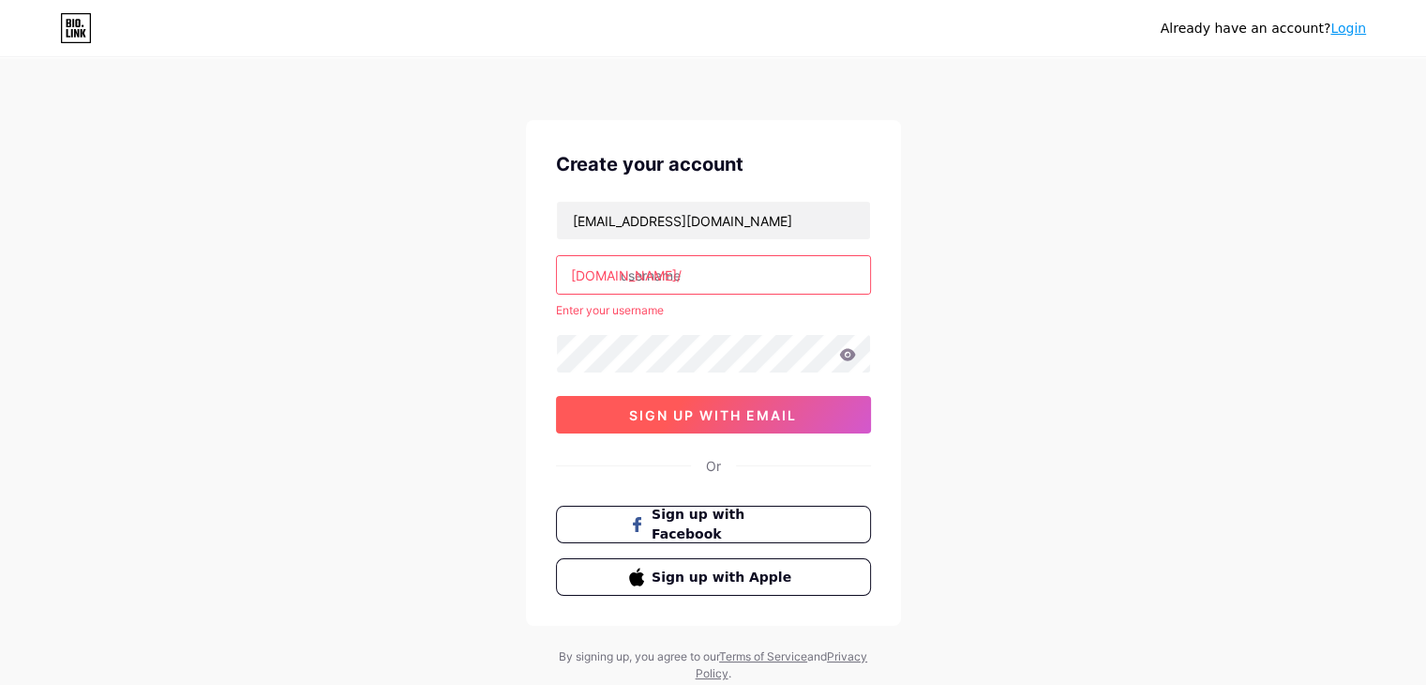
click at [701, 420] on span "sign up with email" at bounding box center [713, 415] width 168 height 16
click at [648, 264] on input "text" at bounding box center [713, 275] width 313 height 38
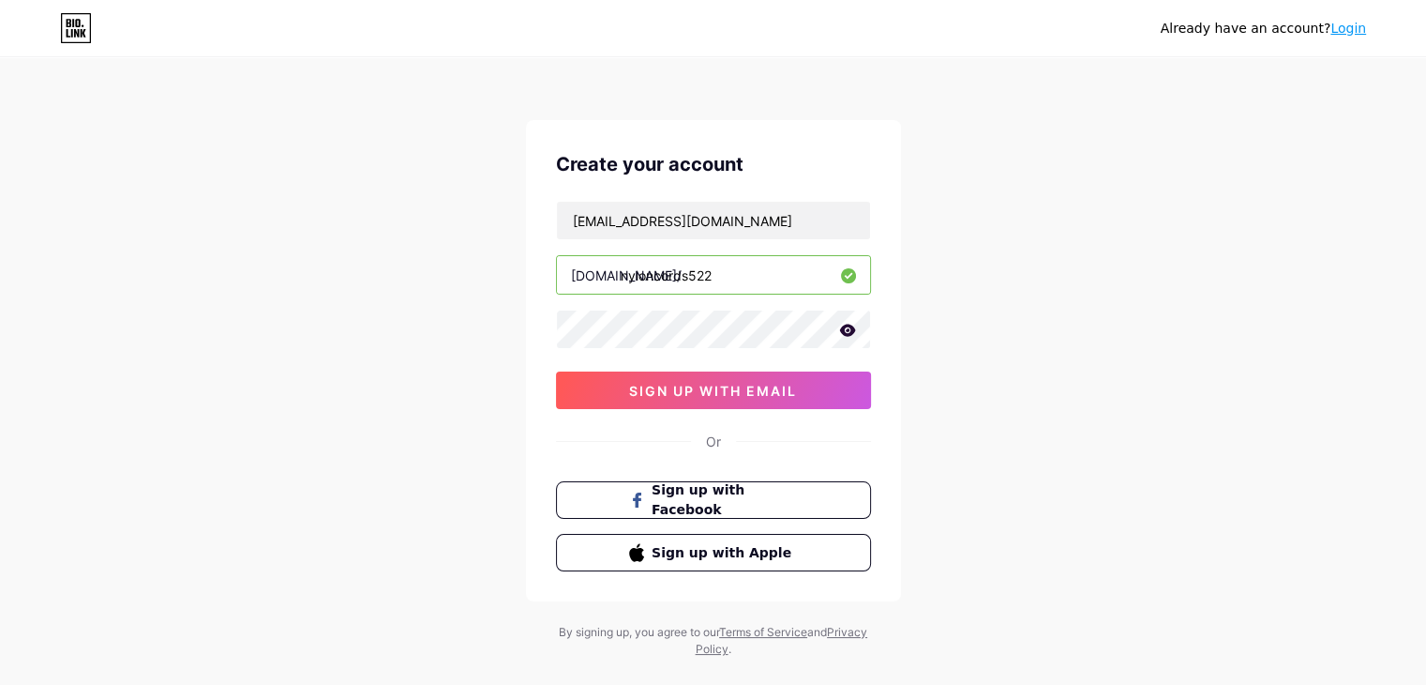
type input "nyloncords522"
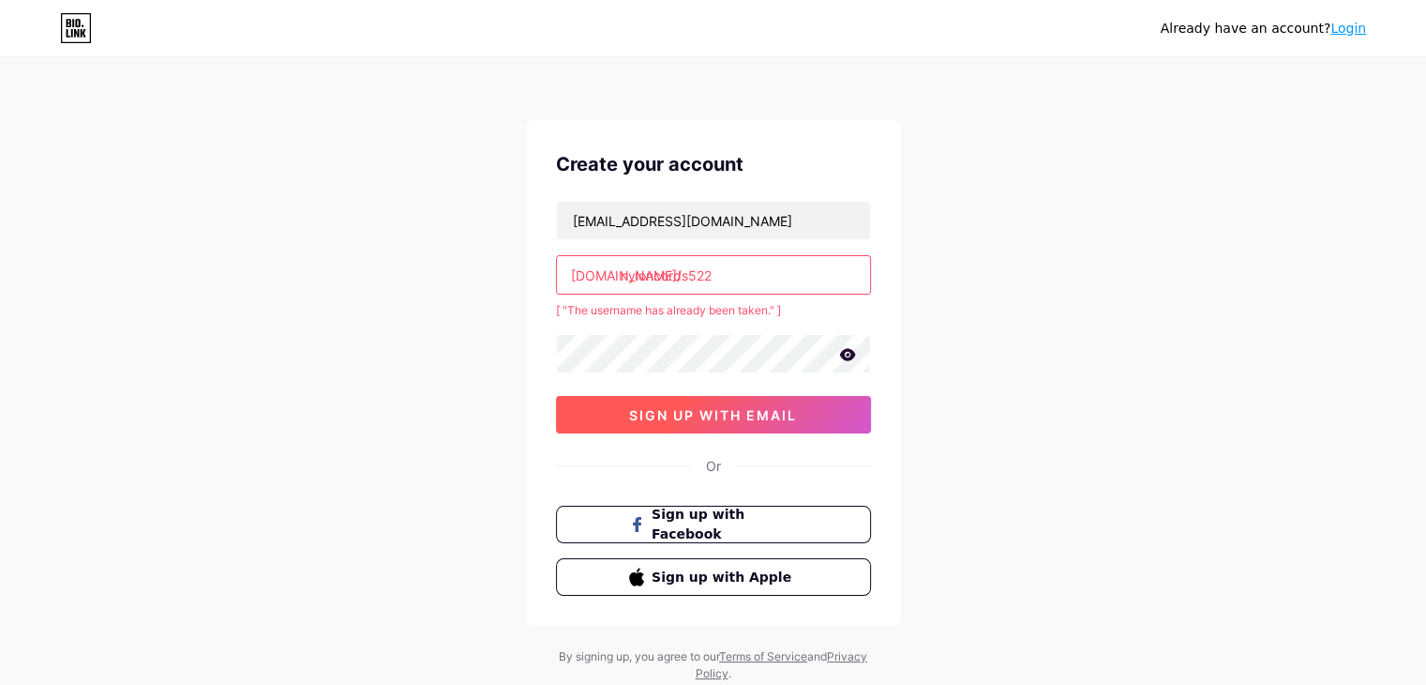
click at [714, 417] on span "sign up with email" at bounding box center [713, 415] width 168 height 16
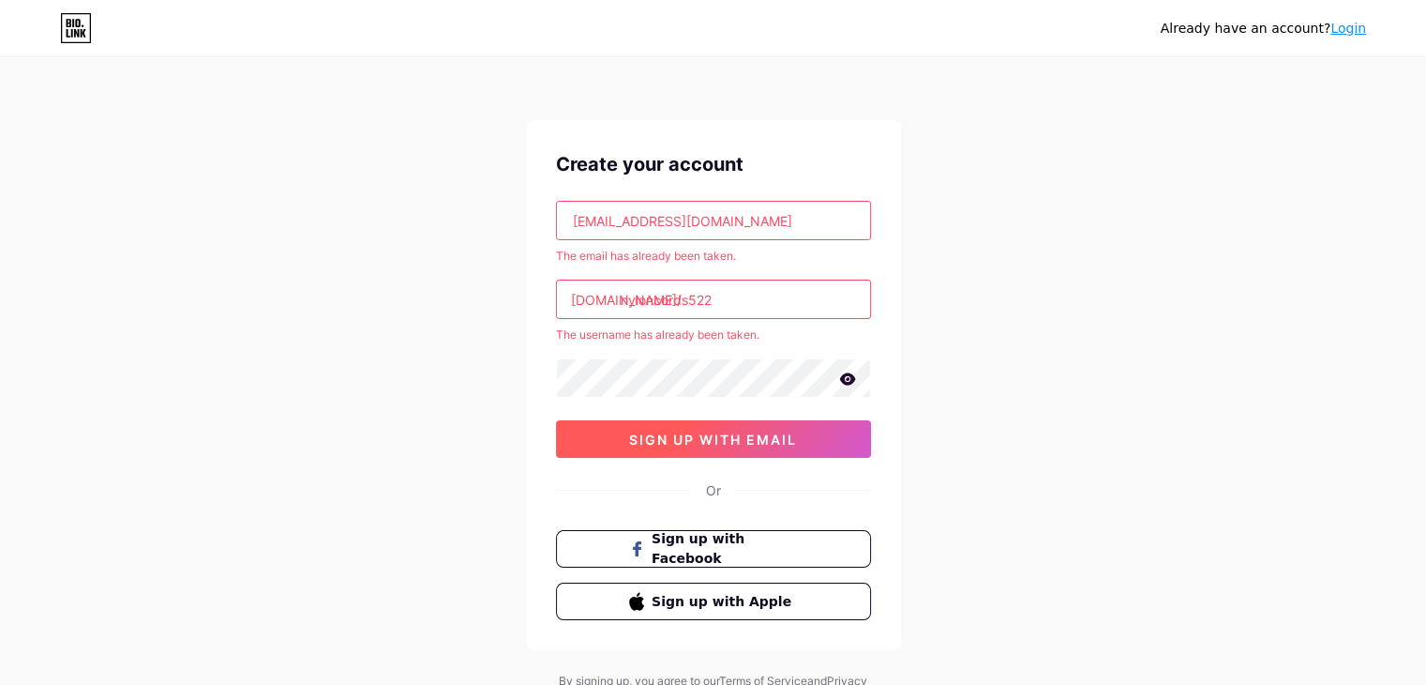
click at [755, 437] on span "sign up with email" at bounding box center [713, 439] width 168 height 16
